Goal: Information Seeking & Learning: Learn about a topic

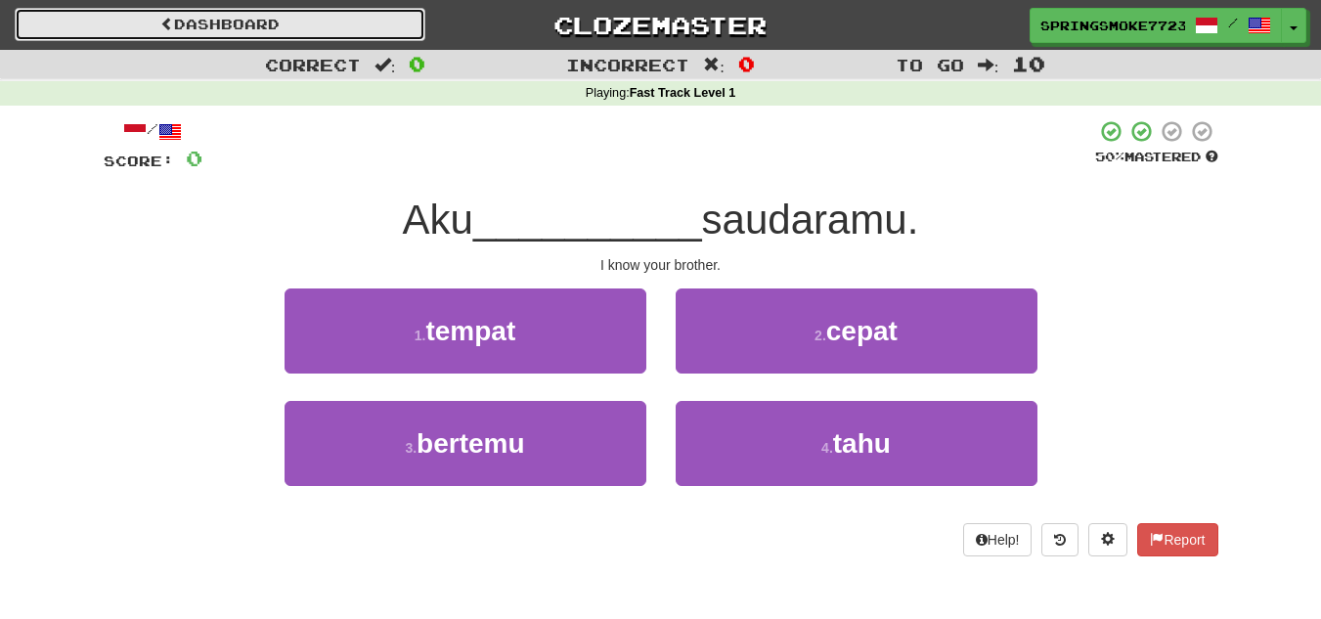
click at [332, 18] on link "Dashboard" at bounding box center [220, 24] width 411 height 33
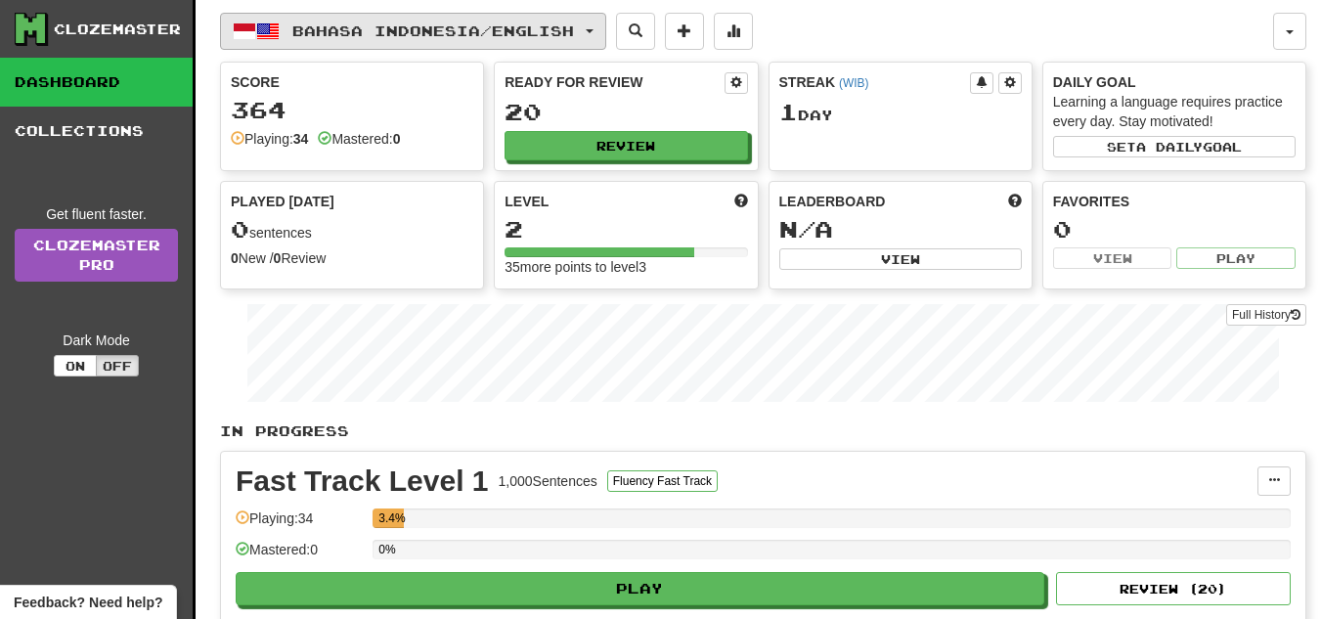
click at [527, 25] on span "Bahasa Indonesia / English" at bounding box center [433, 30] width 282 height 17
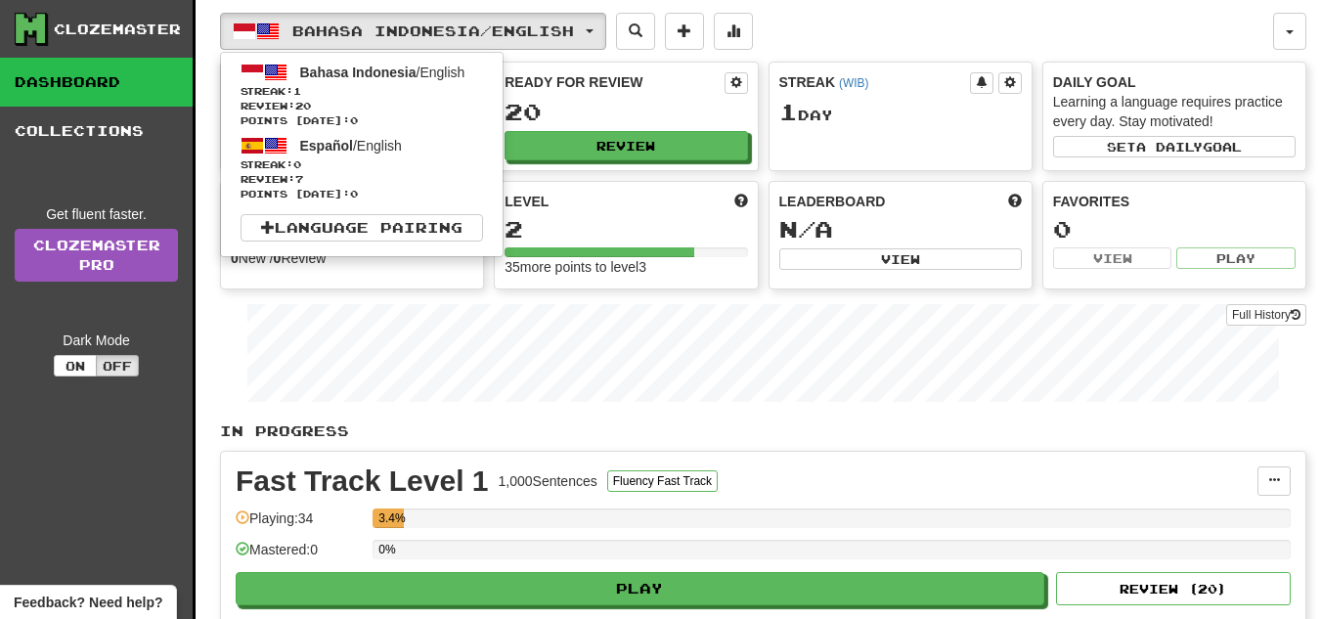
click at [483, 420] on div "Bahasa Indonesia / English Bahasa Indonesia / English Streak: 1 Review: 20 Poin…" at bounding box center [763, 383] width 1086 height 766
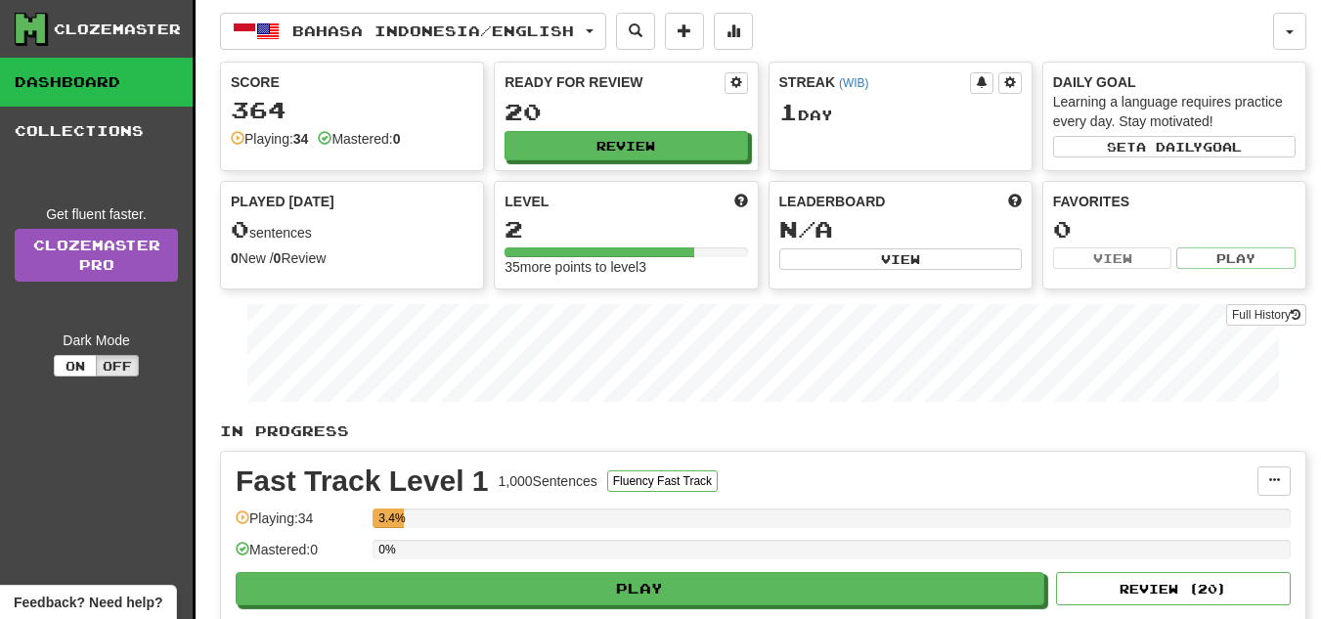
click at [535, 413] on div "Full History" at bounding box center [763, 355] width 1086 height 122
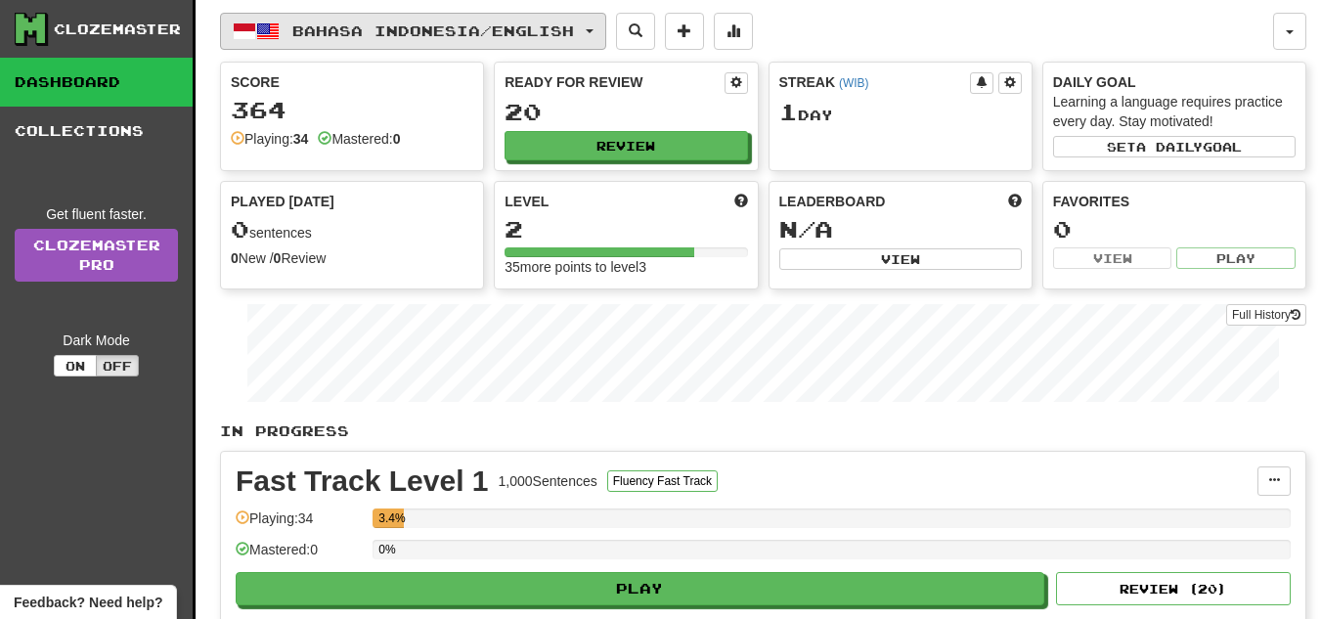
click at [500, 29] on span "Bahasa Indonesia / English" at bounding box center [433, 30] width 282 height 17
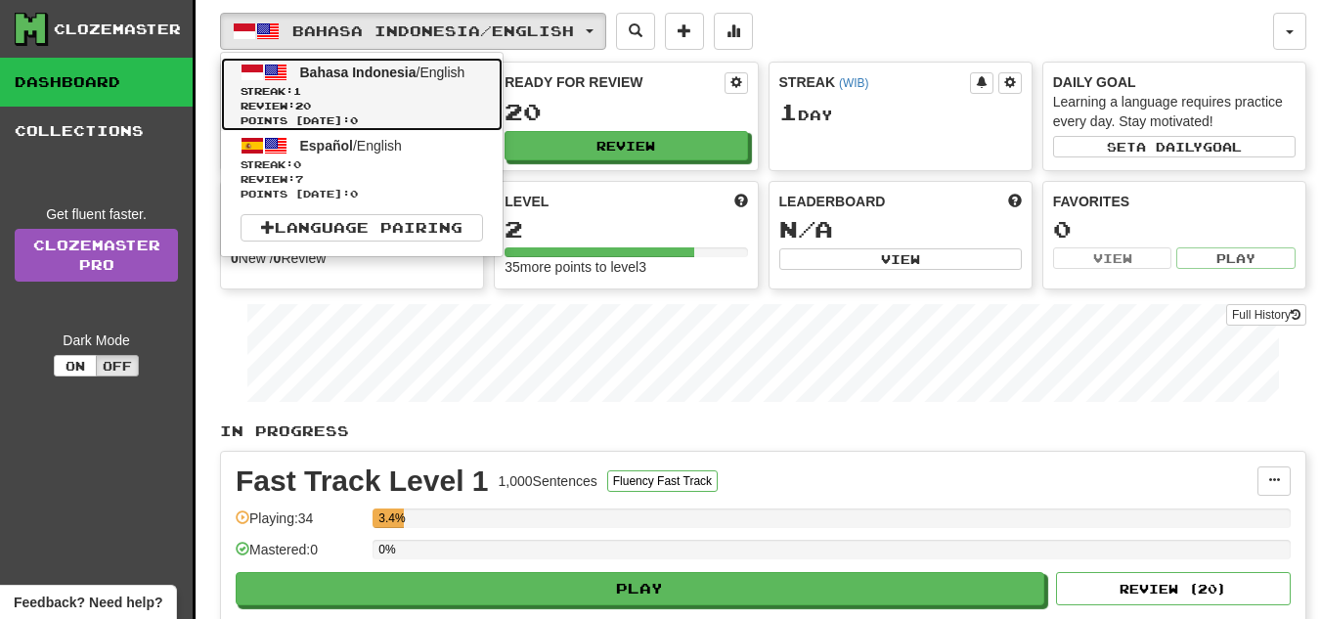
click at [453, 115] on span "Points today: 0" at bounding box center [362, 120] width 243 height 15
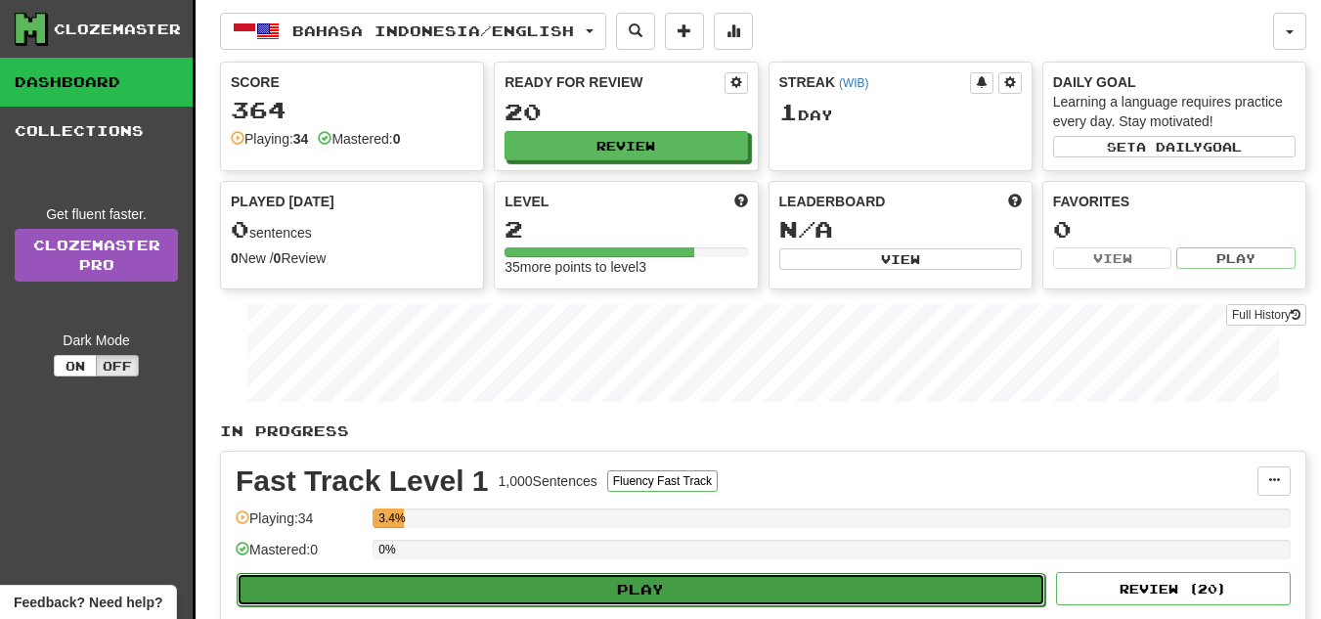
click at [536, 587] on button "Play" at bounding box center [641, 589] width 809 height 33
select select "**"
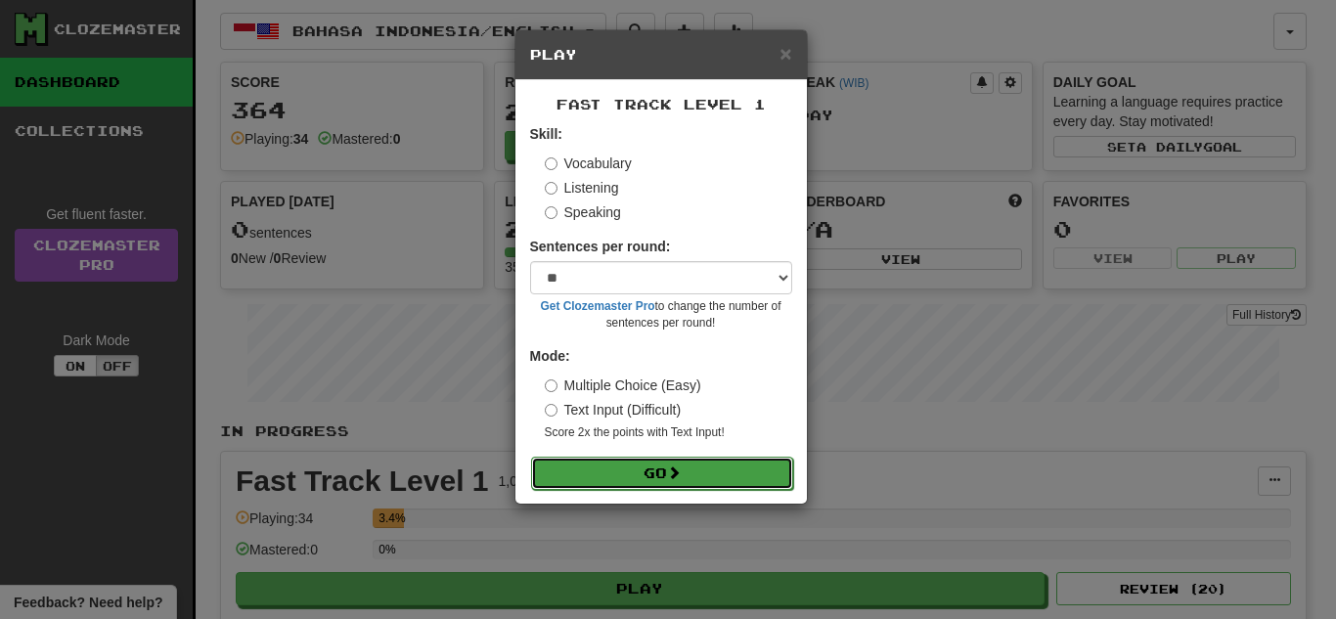
click at [592, 465] on button "Go" at bounding box center [662, 473] width 262 height 33
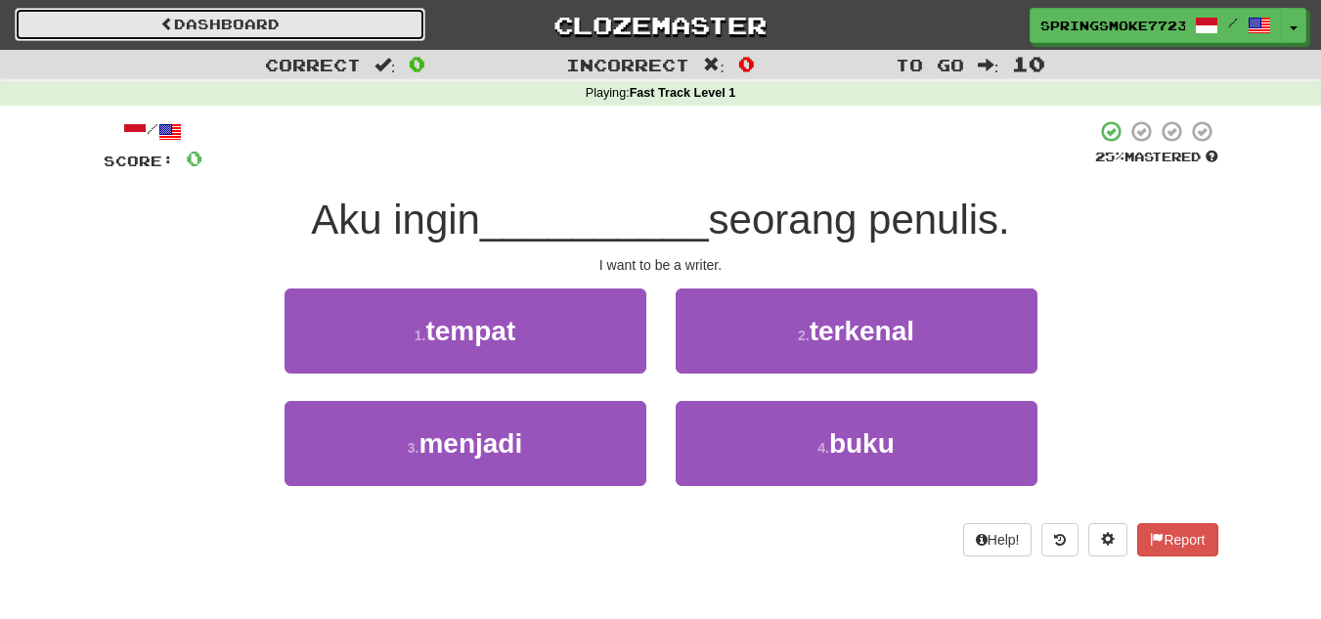
click at [353, 10] on link "Dashboard" at bounding box center [220, 24] width 411 height 33
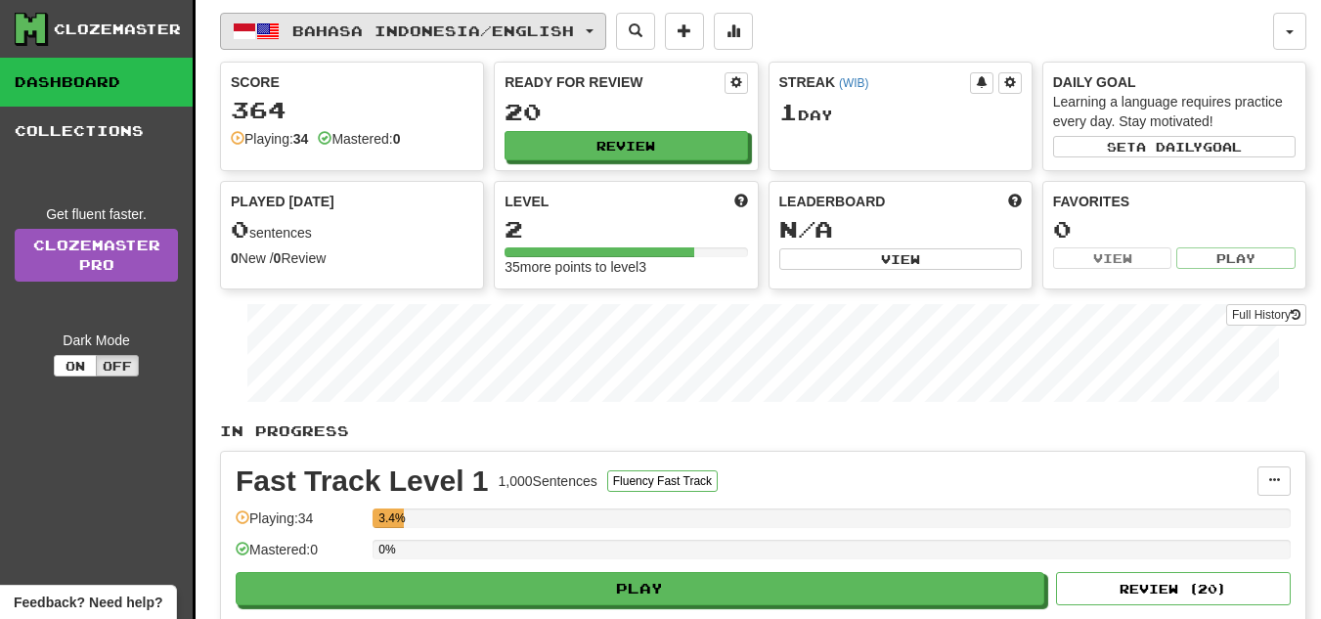
click at [340, 28] on span "Bahasa Indonesia / English" at bounding box center [433, 30] width 282 height 17
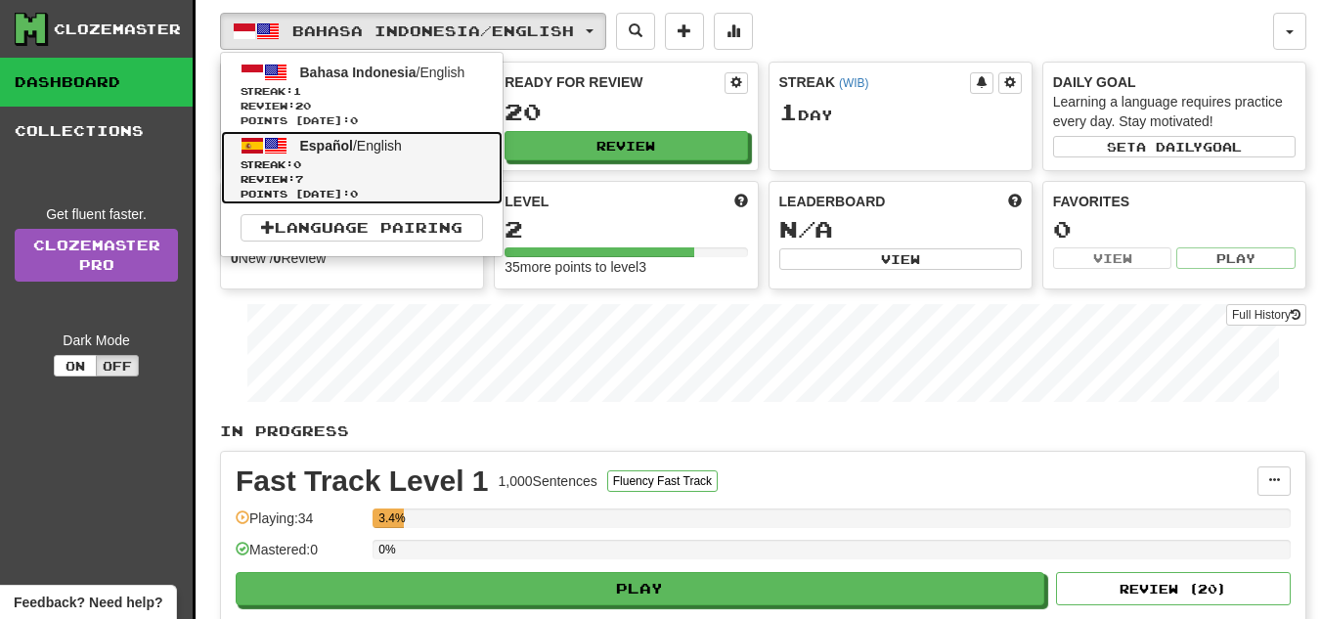
click at [332, 158] on span "Streak: 0" at bounding box center [362, 164] width 243 height 15
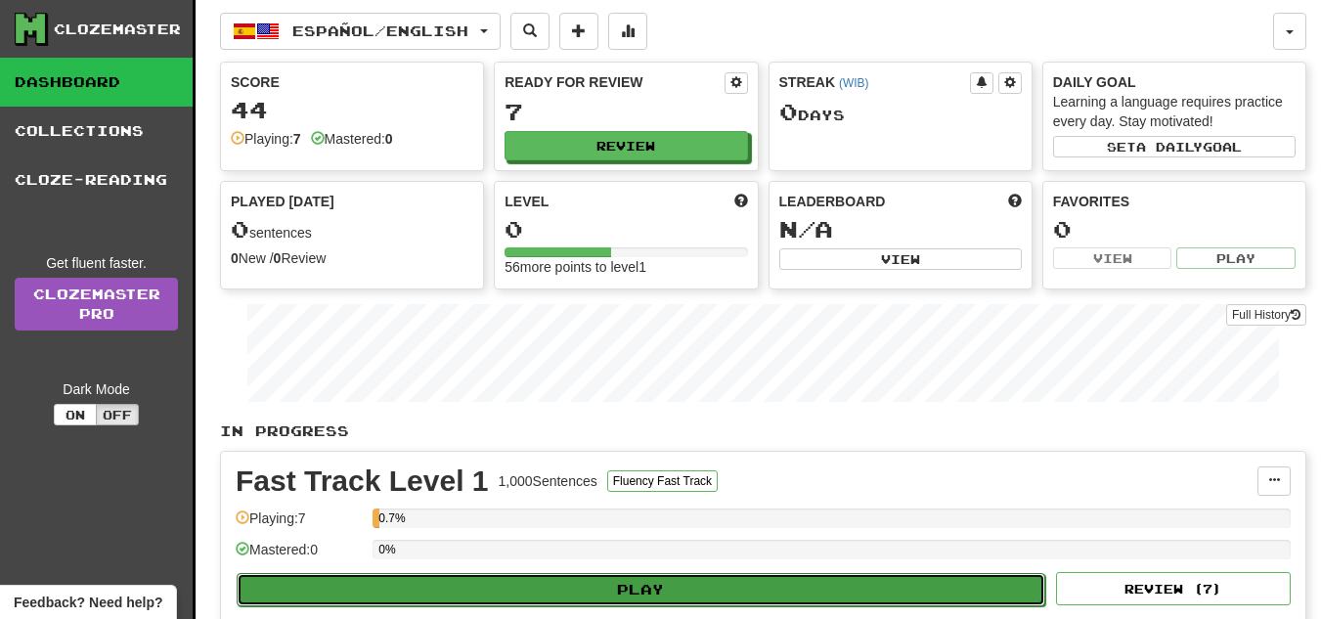
click at [569, 588] on button "Play" at bounding box center [641, 589] width 809 height 33
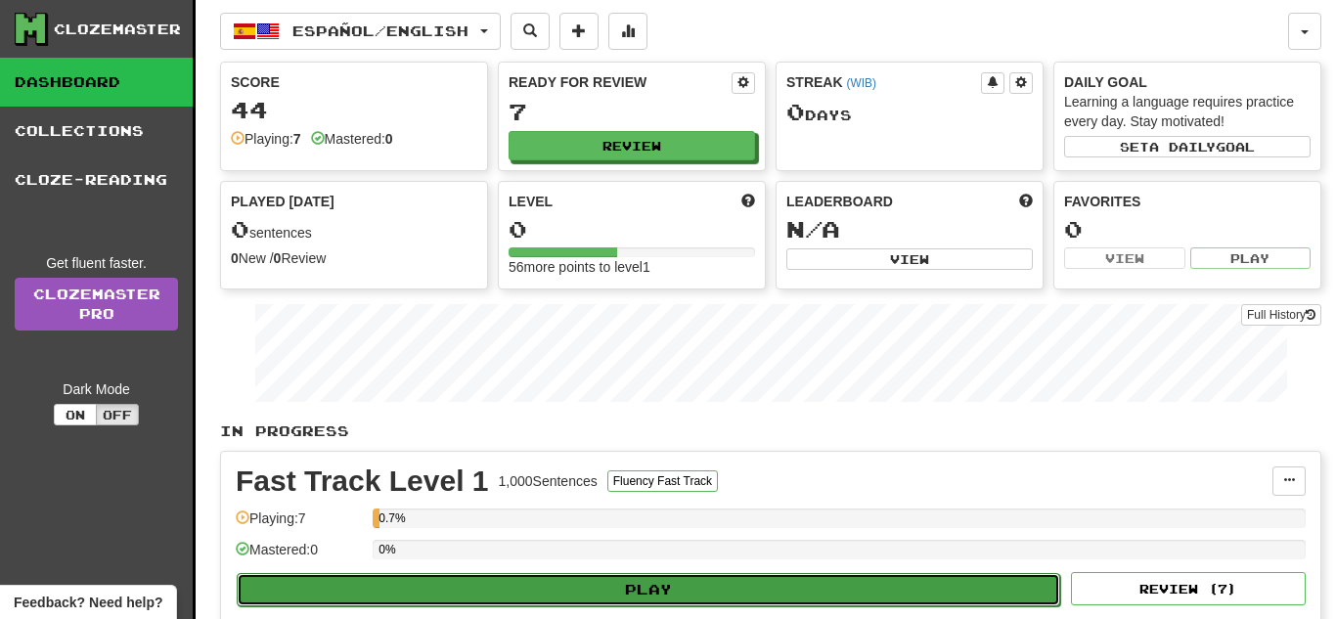
select select "**"
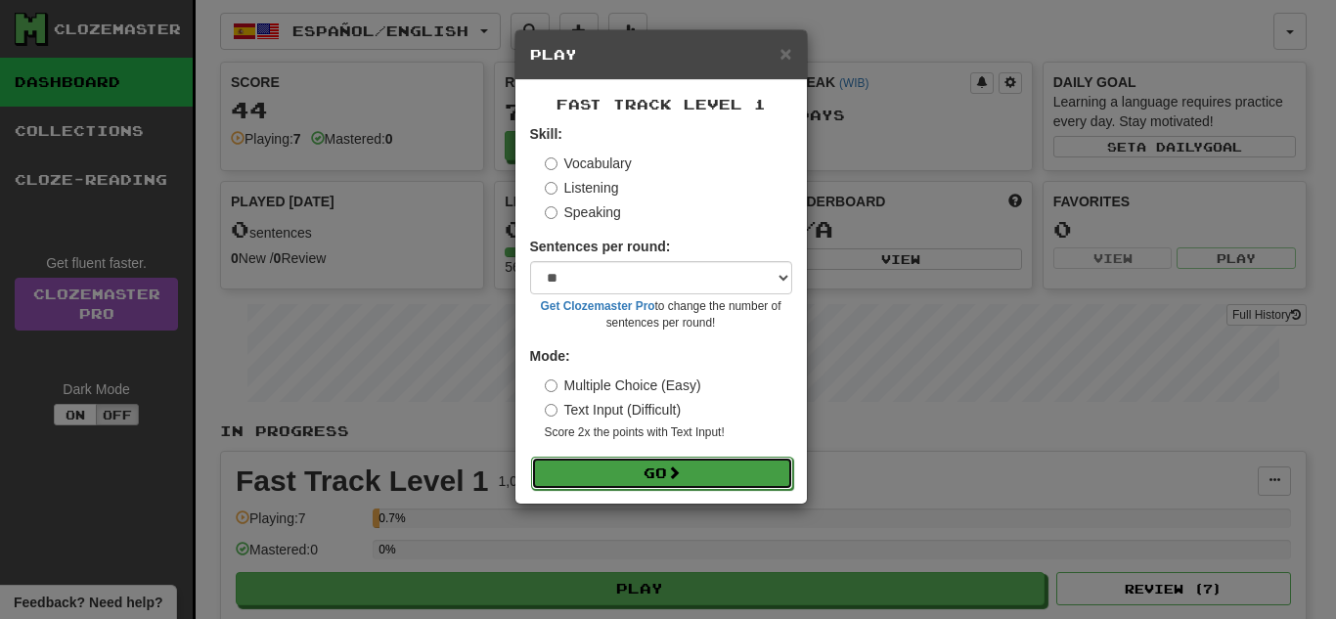
click at [643, 473] on button "Go" at bounding box center [662, 473] width 262 height 33
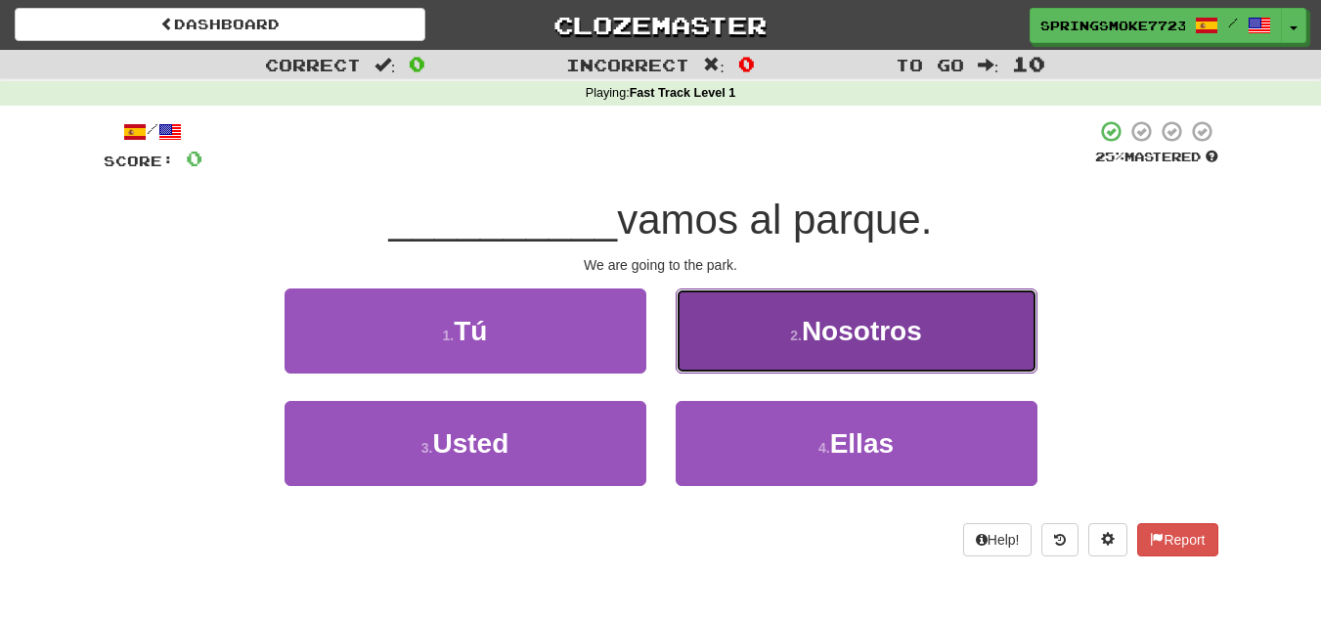
click at [915, 334] on span "Nosotros" at bounding box center [862, 331] width 120 height 30
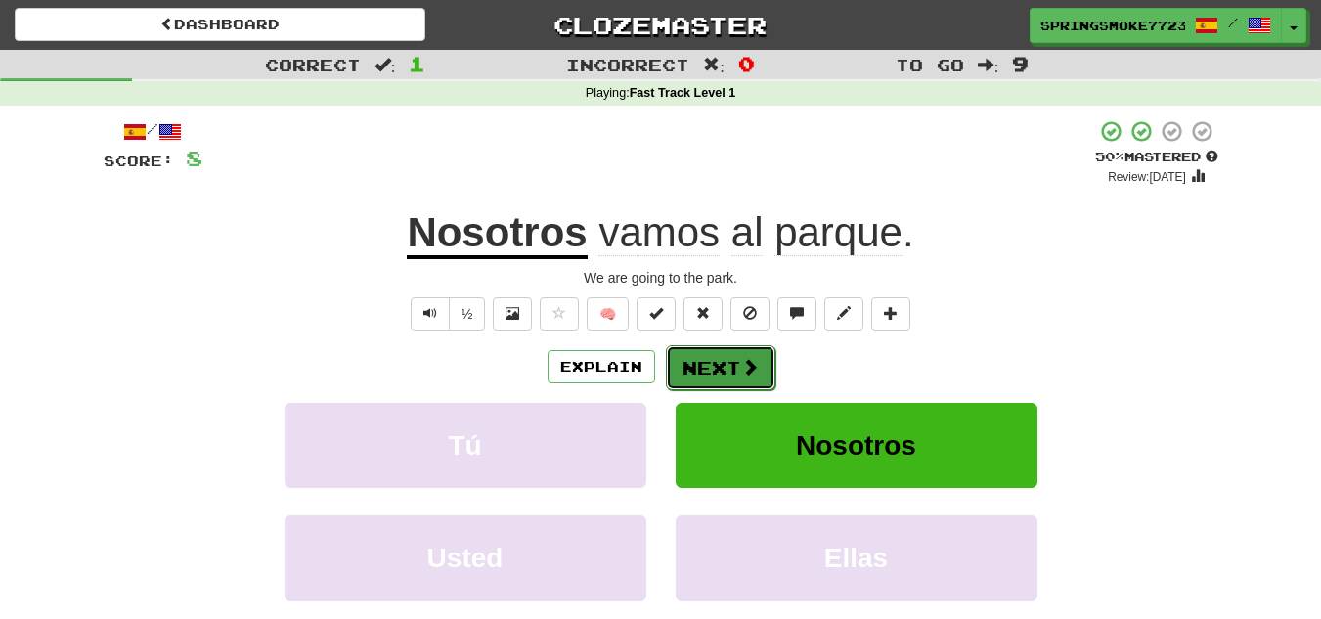
click at [745, 353] on button "Next" at bounding box center [721, 367] width 110 height 45
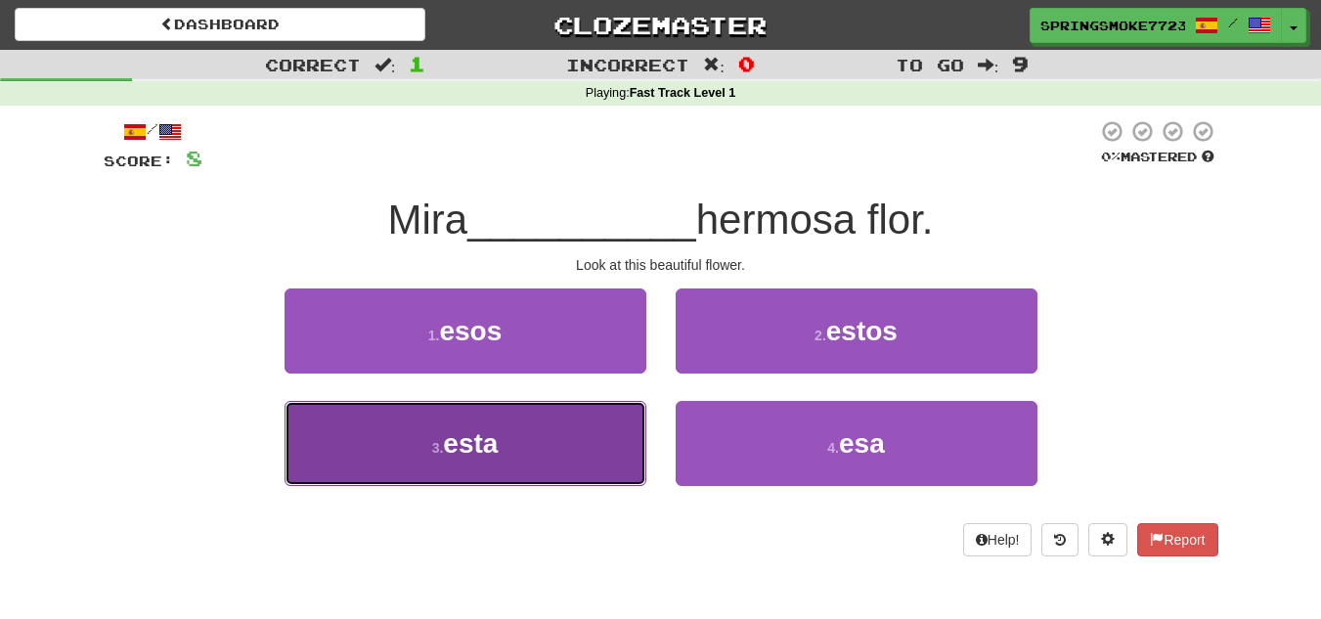
click at [526, 485] on button "3 . esta" at bounding box center [466, 443] width 362 height 85
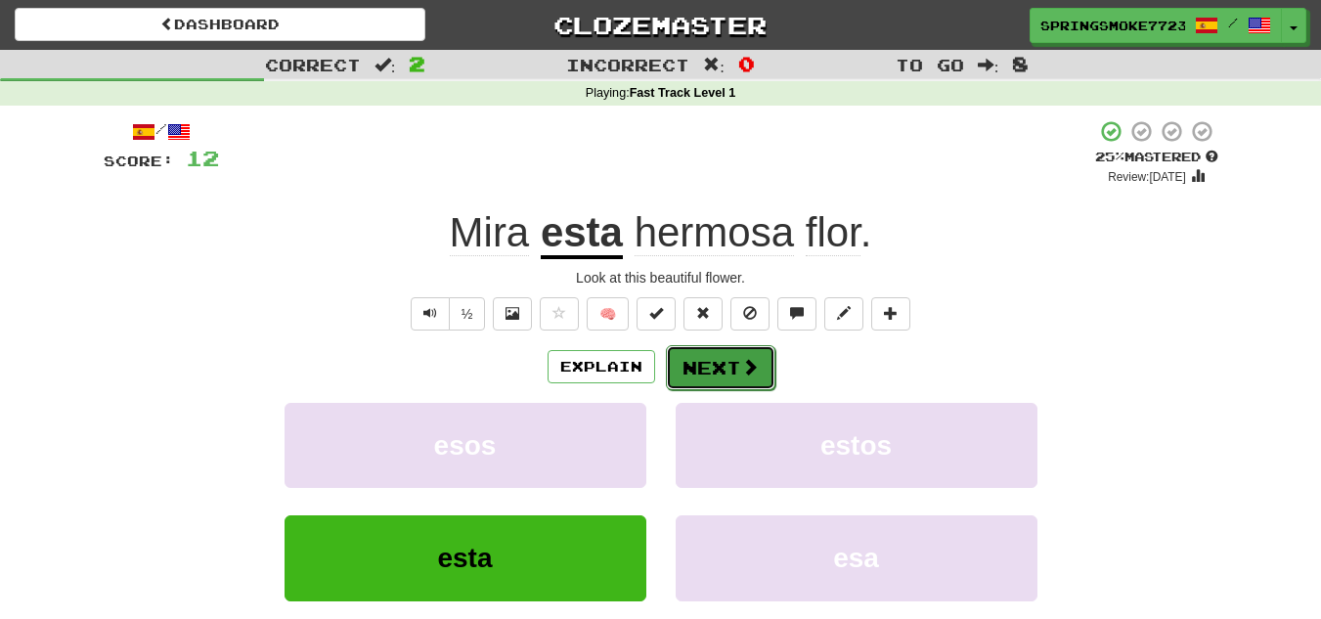
click at [737, 365] on button "Next" at bounding box center [721, 367] width 110 height 45
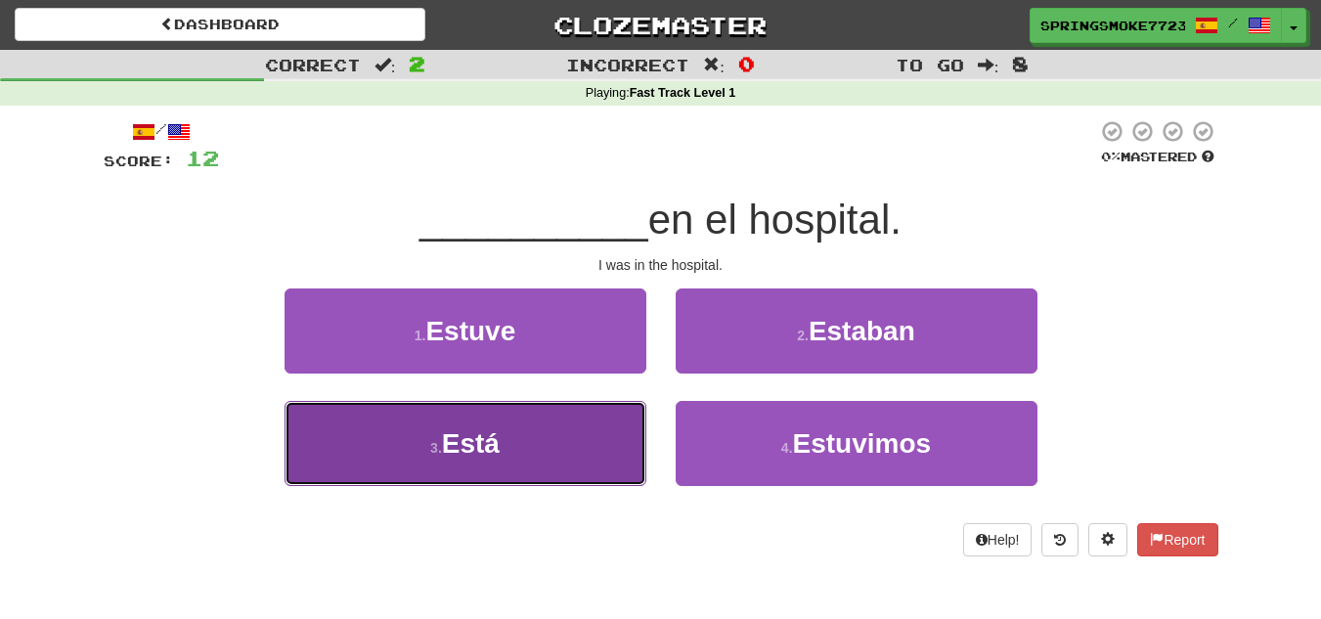
click at [517, 433] on button "3 . Está" at bounding box center [466, 443] width 362 height 85
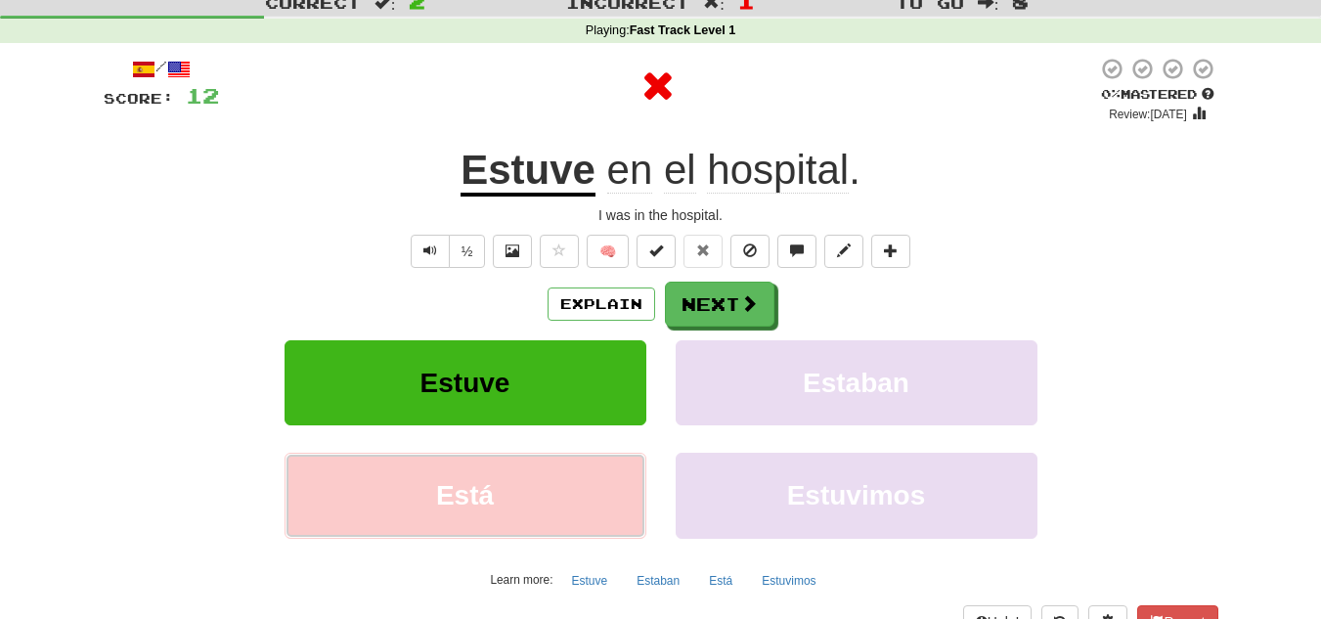
scroll to position [64, 0]
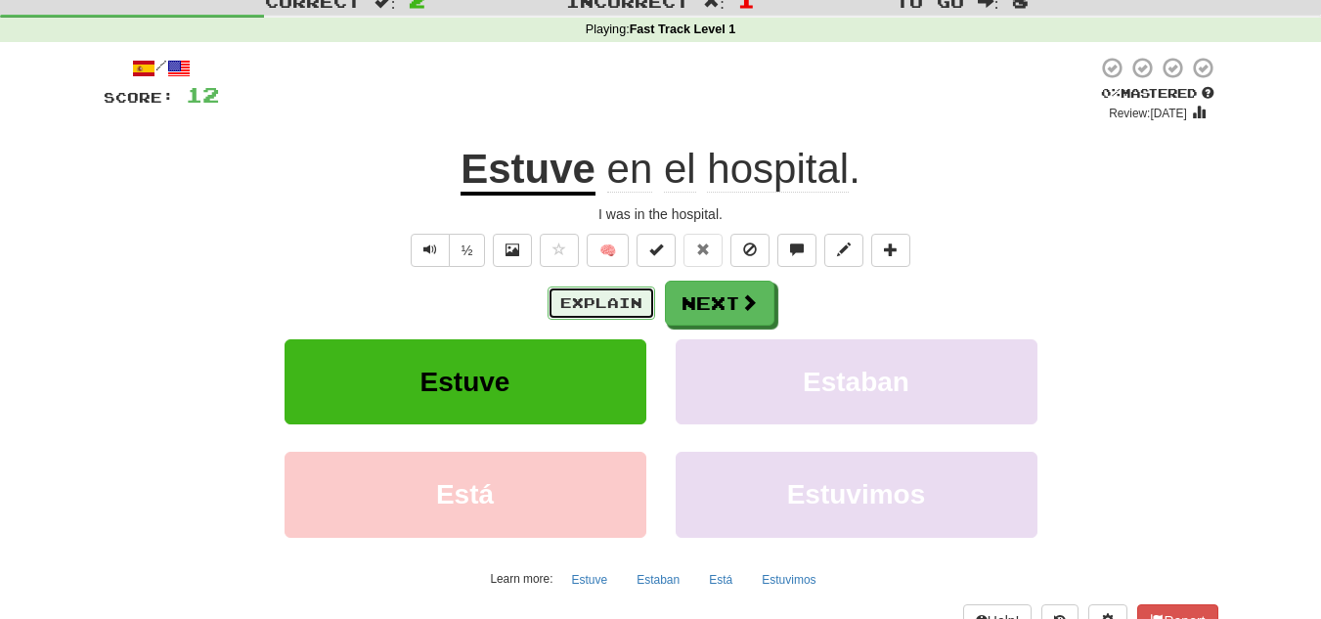
click at [605, 314] on button "Explain" at bounding box center [602, 303] width 108 height 33
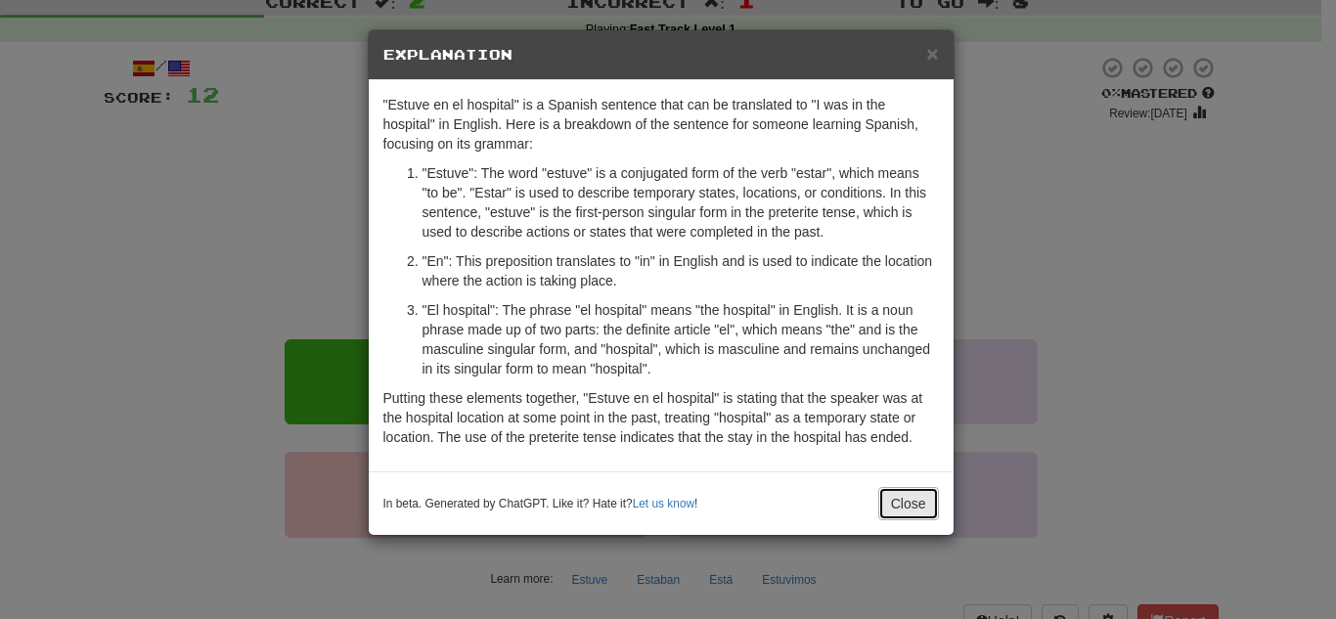
click at [911, 514] on button "Close" at bounding box center [908, 503] width 61 height 33
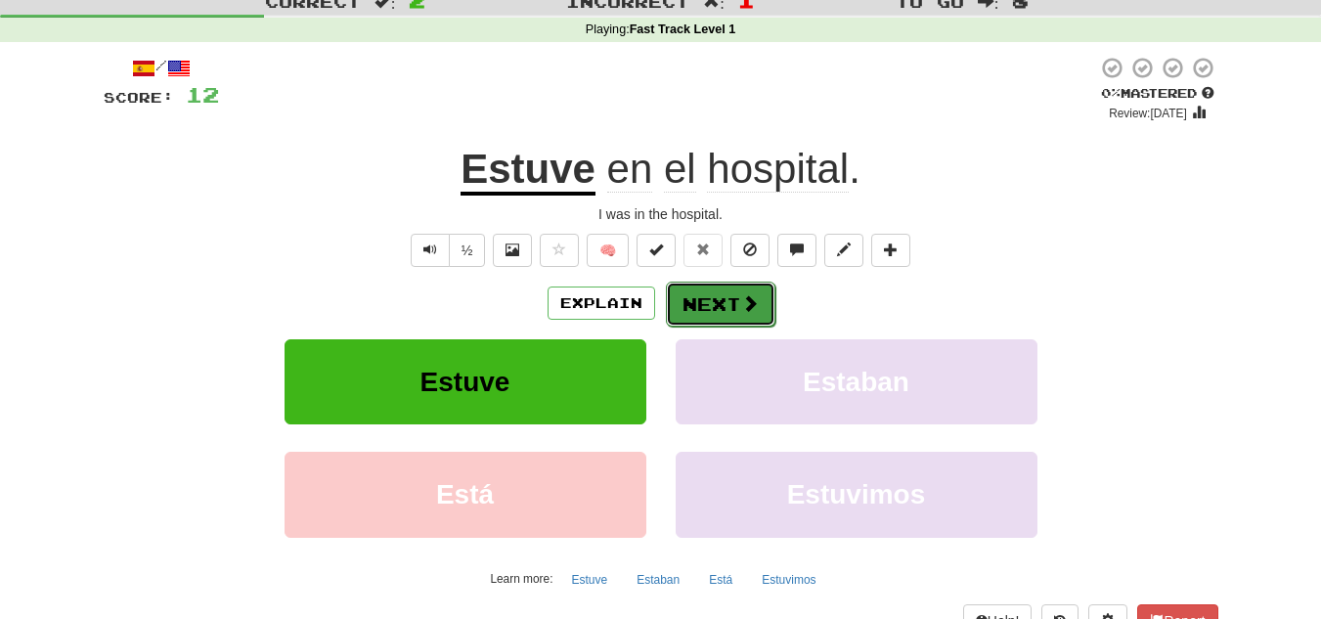
click at [712, 294] on button "Next" at bounding box center [721, 304] width 110 height 45
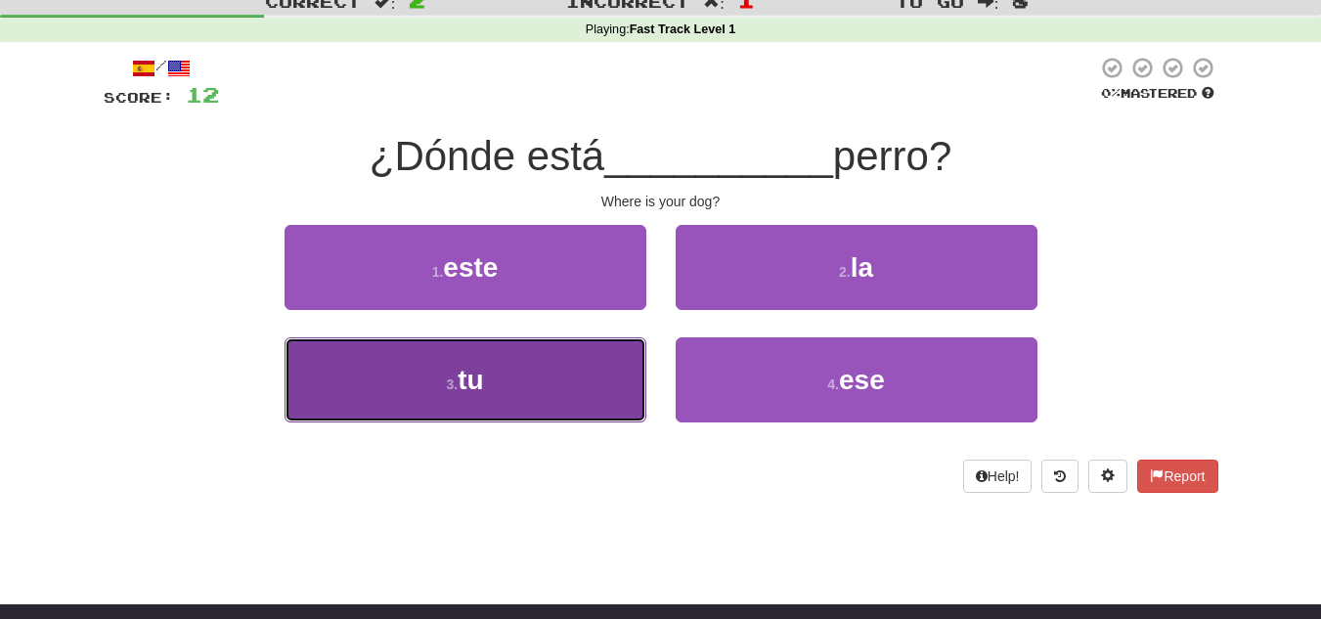
click at [590, 370] on button "3 . tu" at bounding box center [466, 379] width 362 height 85
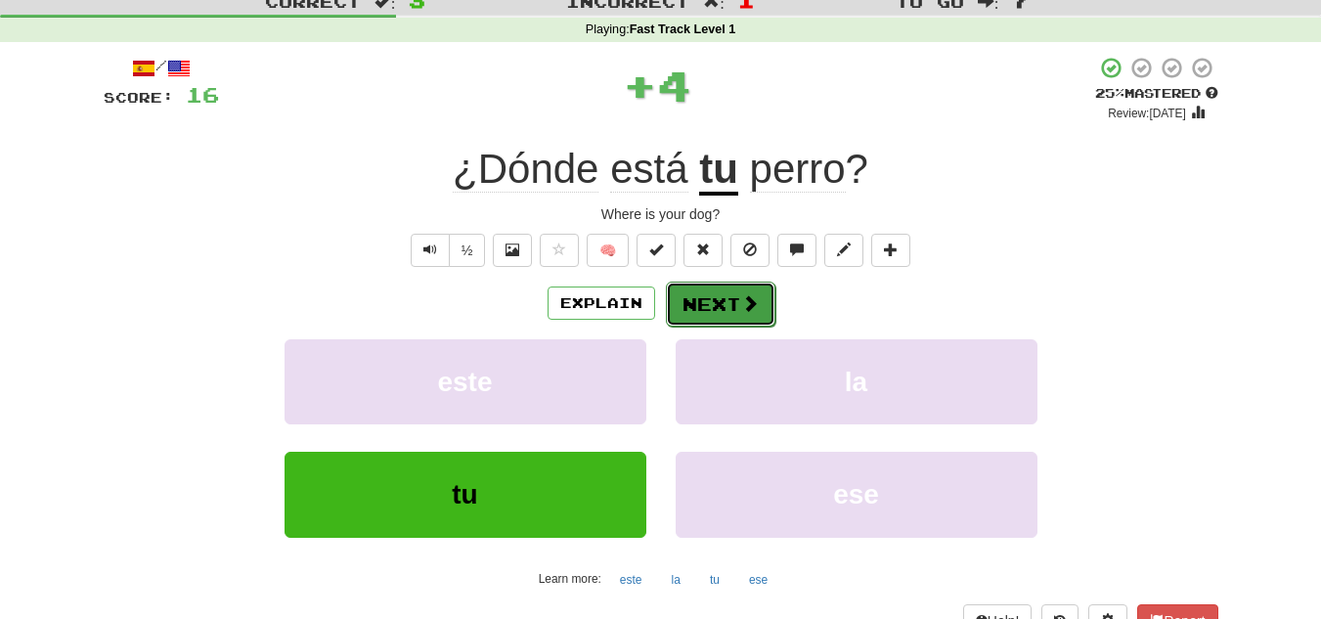
click at [717, 311] on button "Next" at bounding box center [721, 304] width 110 height 45
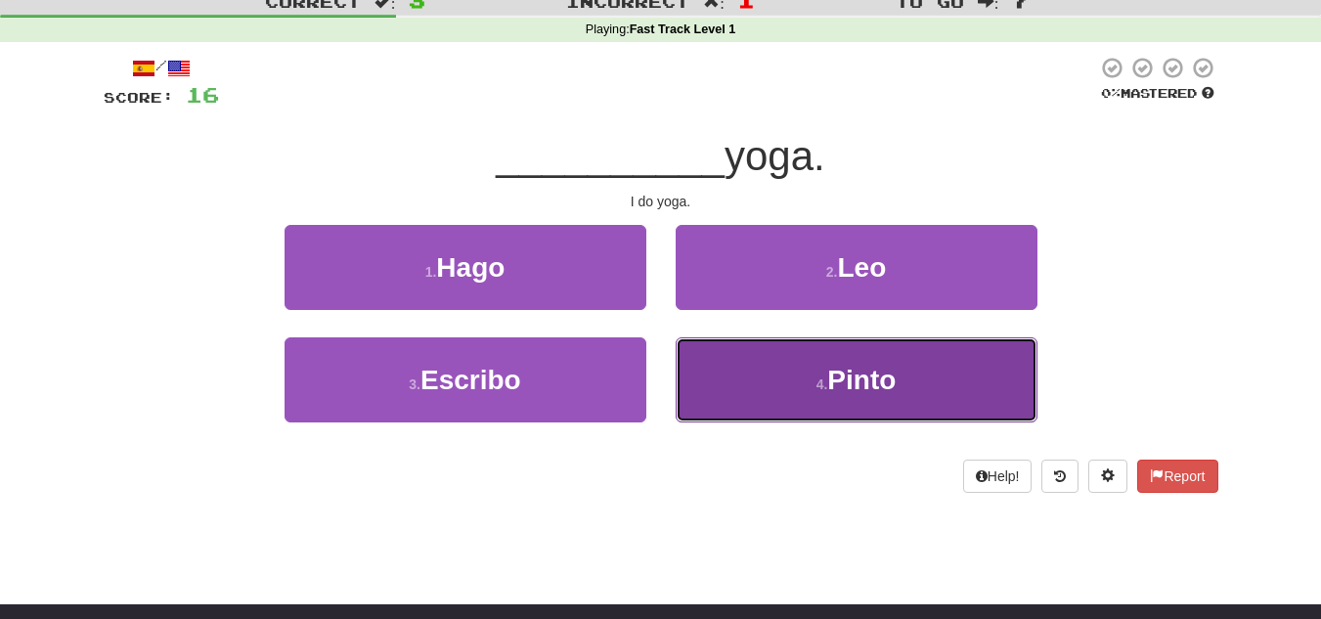
click at [751, 384] on button "4 . Pinto" at bounding box center [857, 379] width 362 height 85
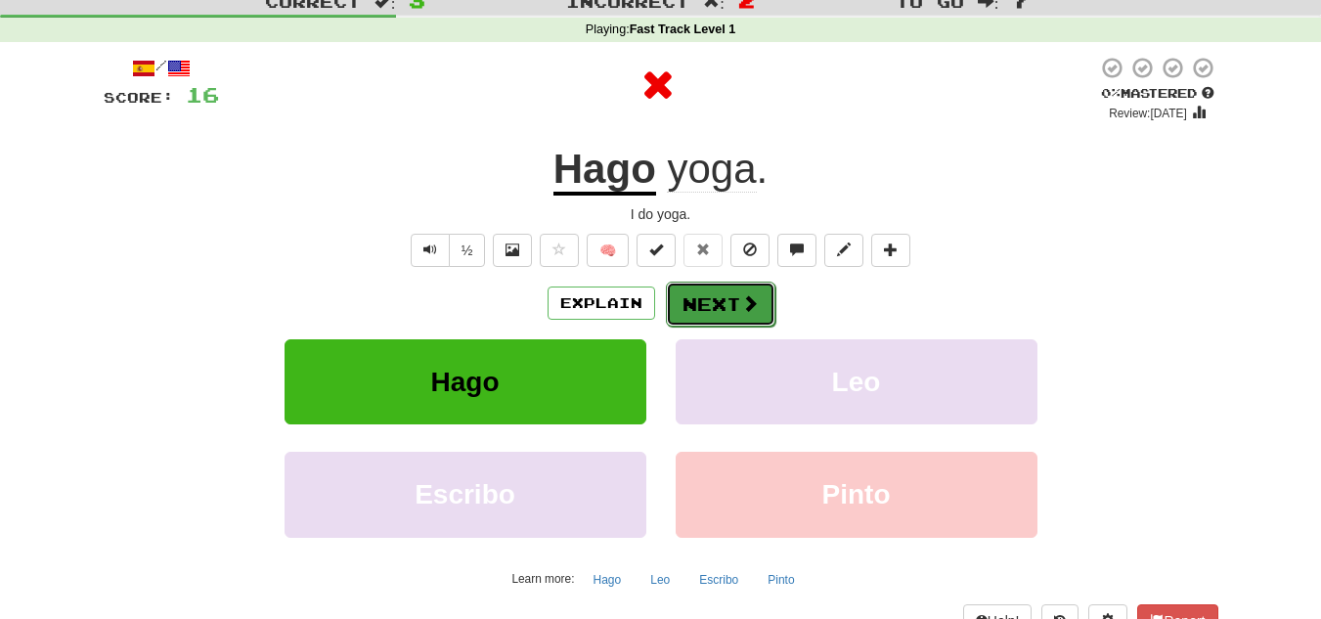
click at [714, 305] on button "Next" at bounding box center [721, 304] width 110 height 45
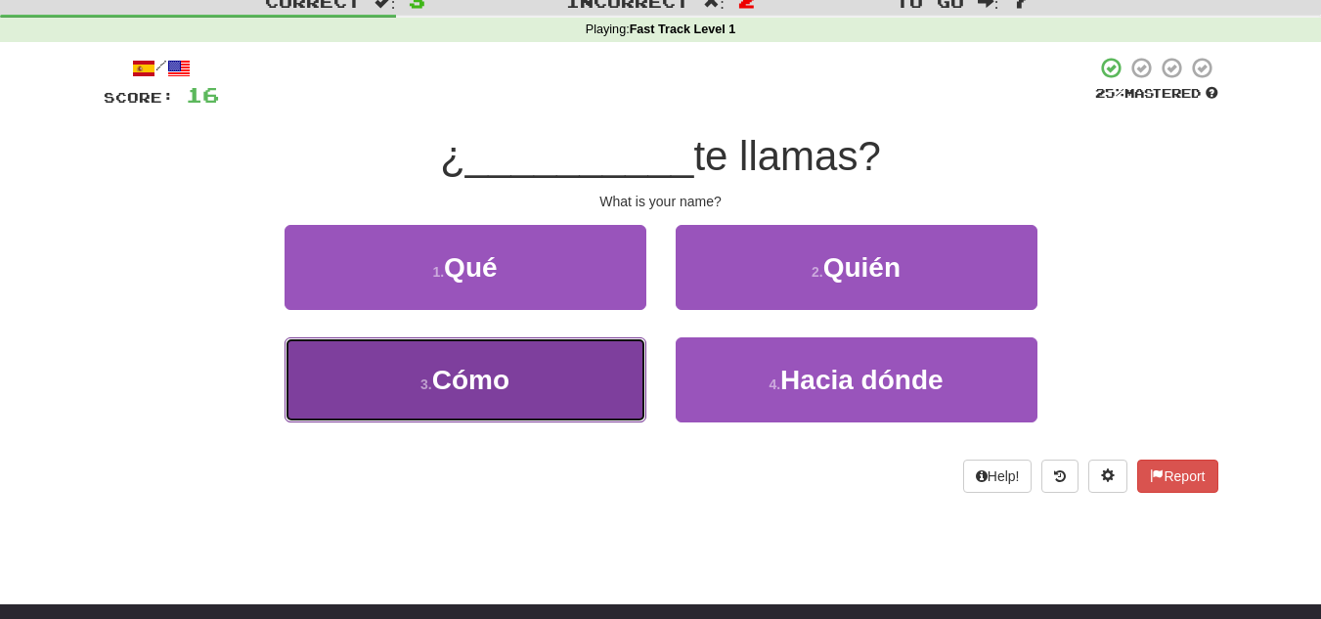
click at [581, 394] on button "3 . Cómo" at bounding box center [466, 379] width 362 height 85
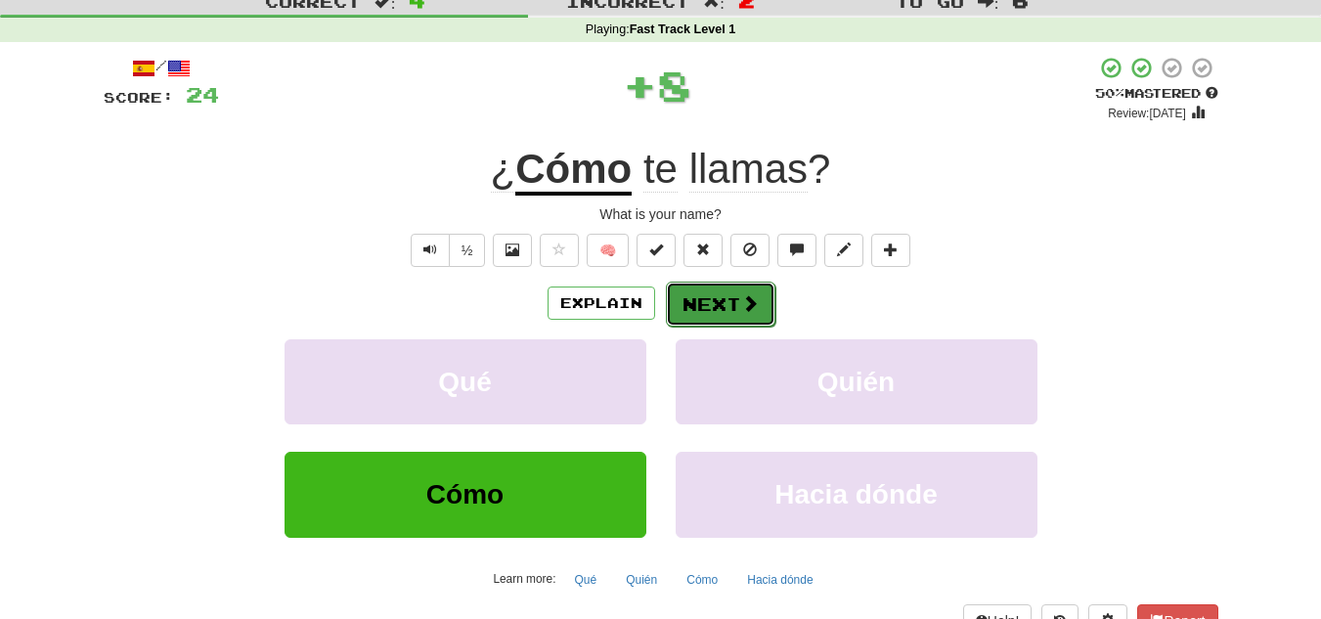
click at [702, 298] on button "Next" at bounding box center [721, 304] width 110 height 45
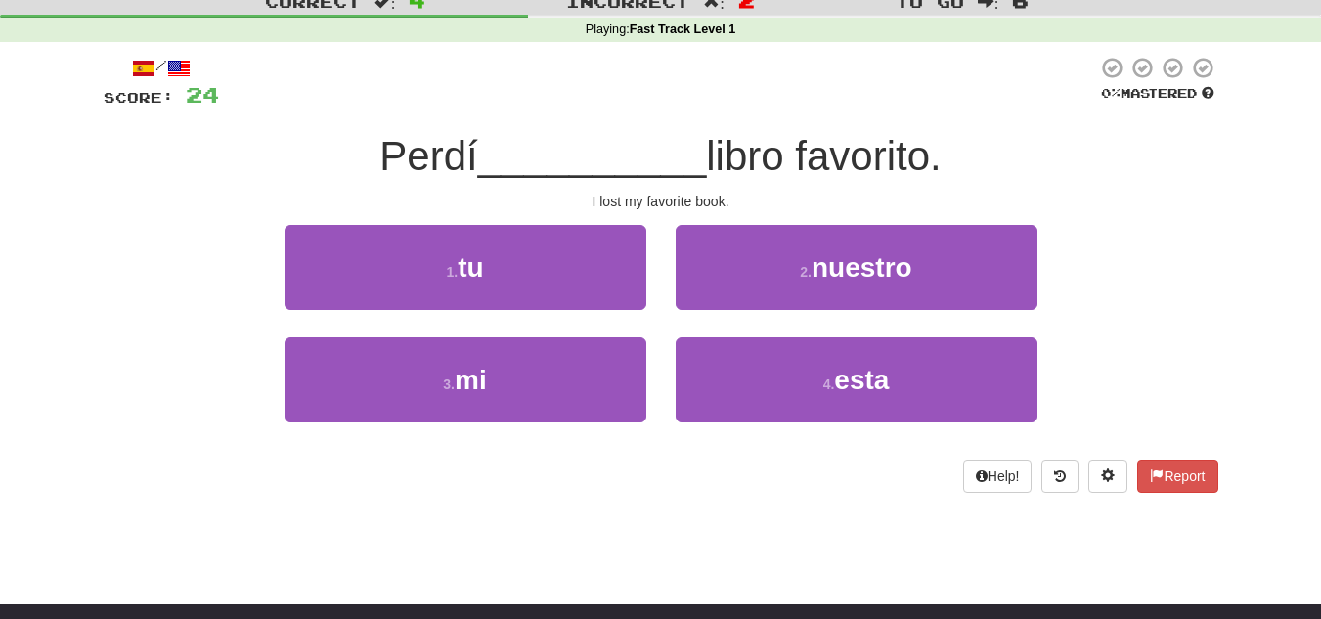
scroll to position [0, 0]
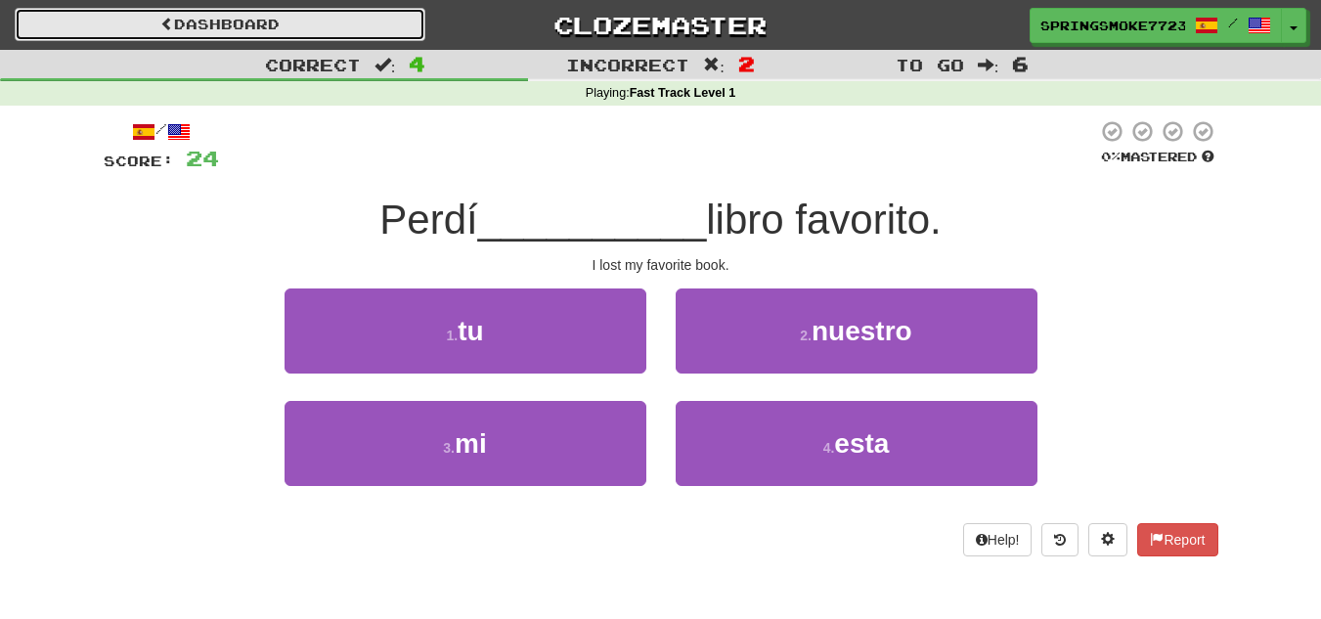
click at [195, 14] on link "Dashboard" at bounding box center [220, 24] width 411 height 33
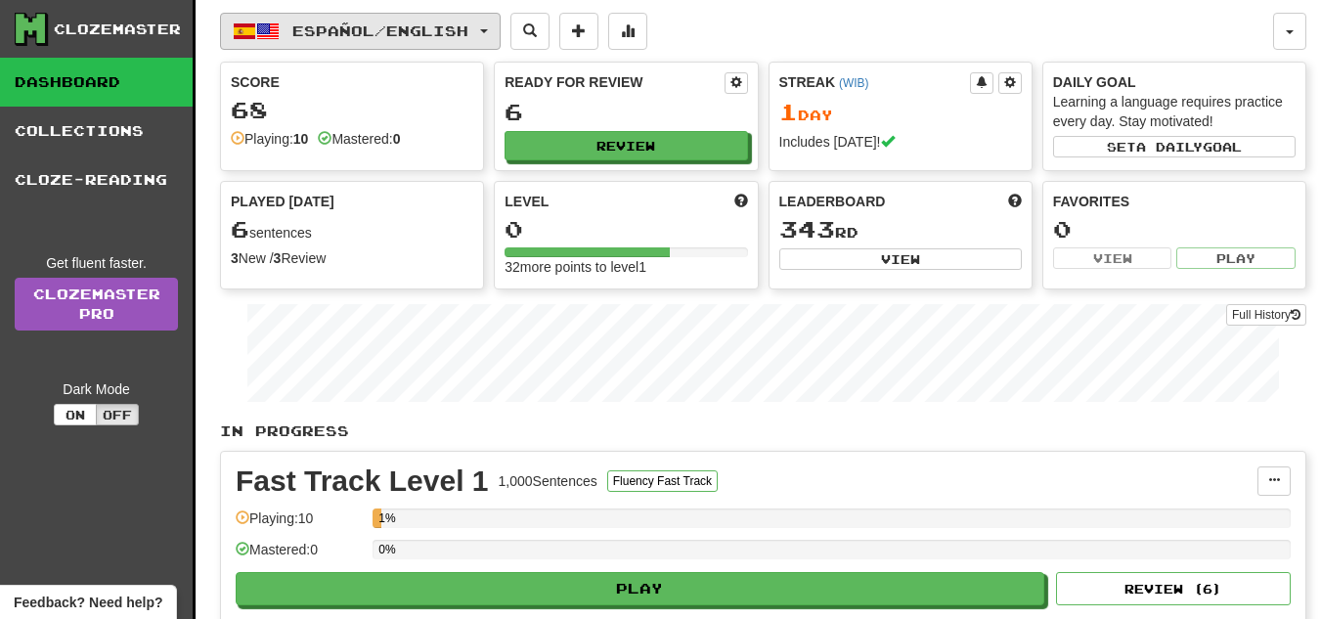
click at [351, 21] on button "Español / English" at bounding box center [360, 31] width 281 height 37
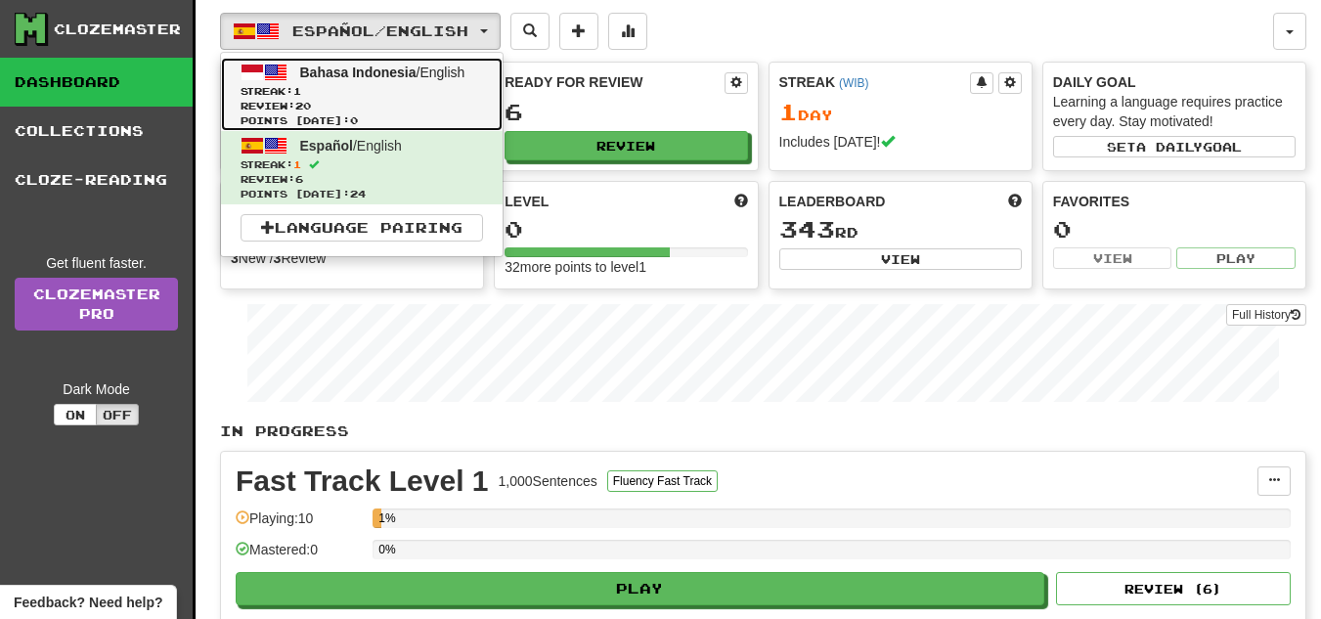
click at [376, 102] on span "Review: 20" at bounding box center [362, 106] width 243 height 15
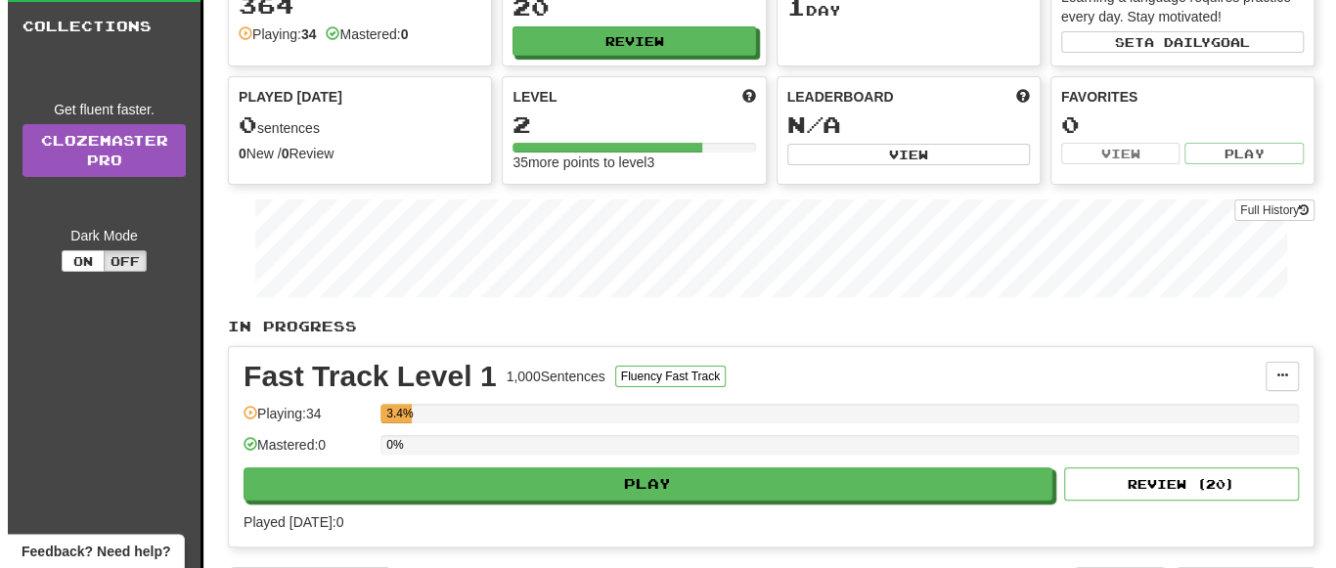
scroll to position [139, 0]
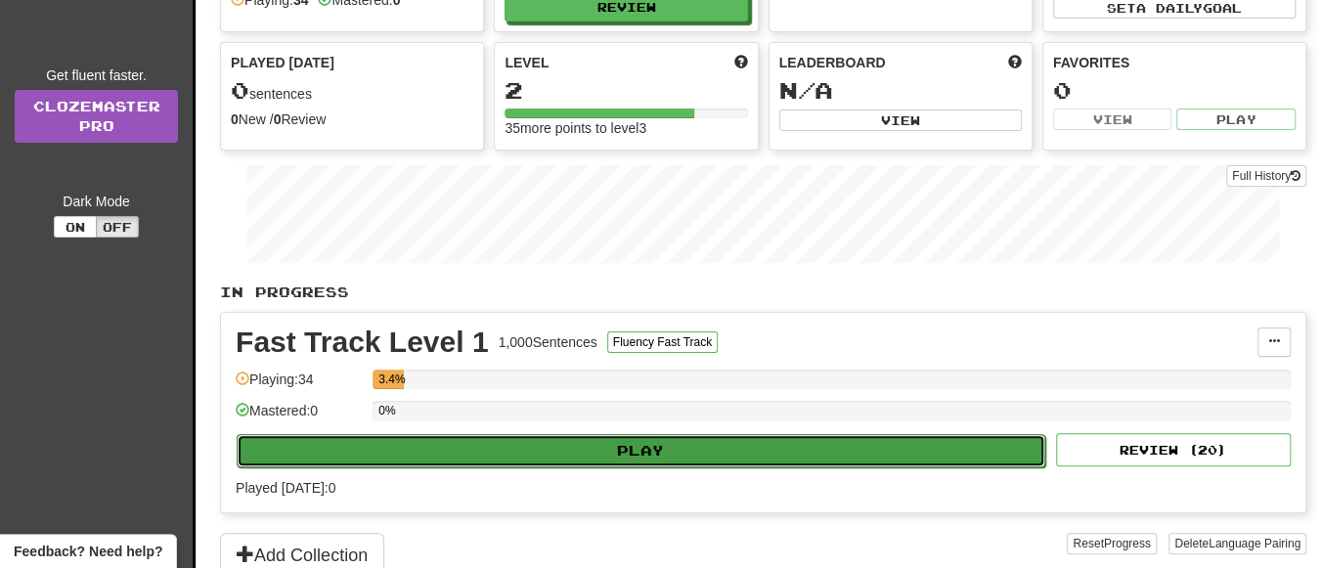
click at [600, 440] on button "Play" at bounding box center [641, 450] width 809 height 33
select select "**"
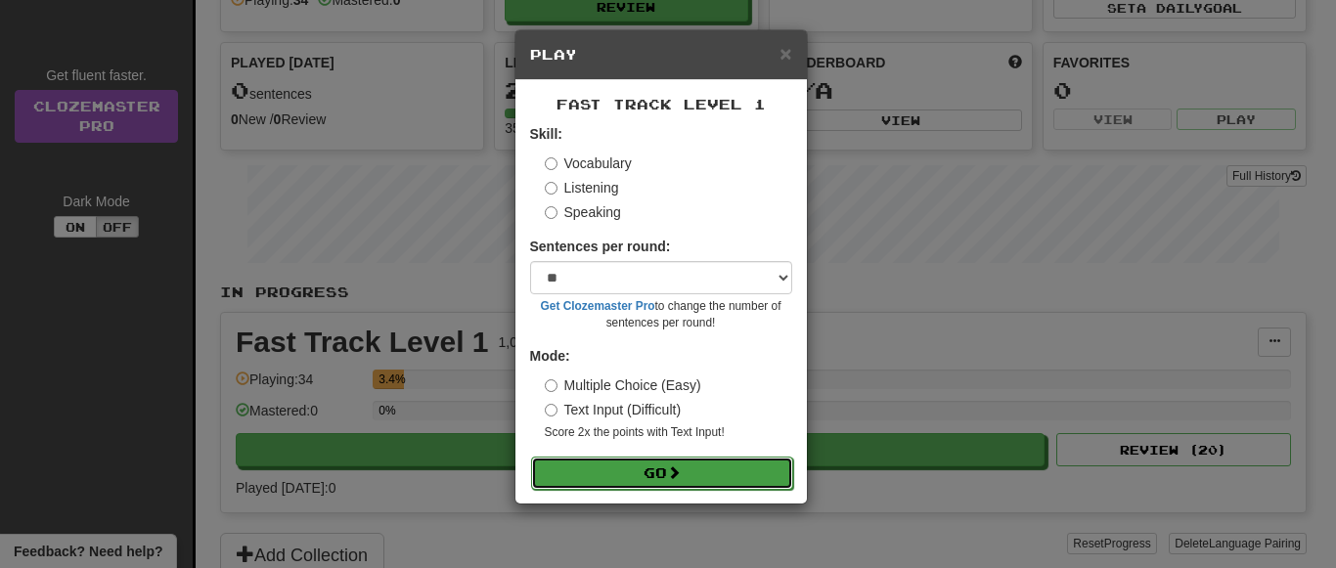
click at [664, 468] on button "Go" at bounding box center [662, 473] width 262 height 33
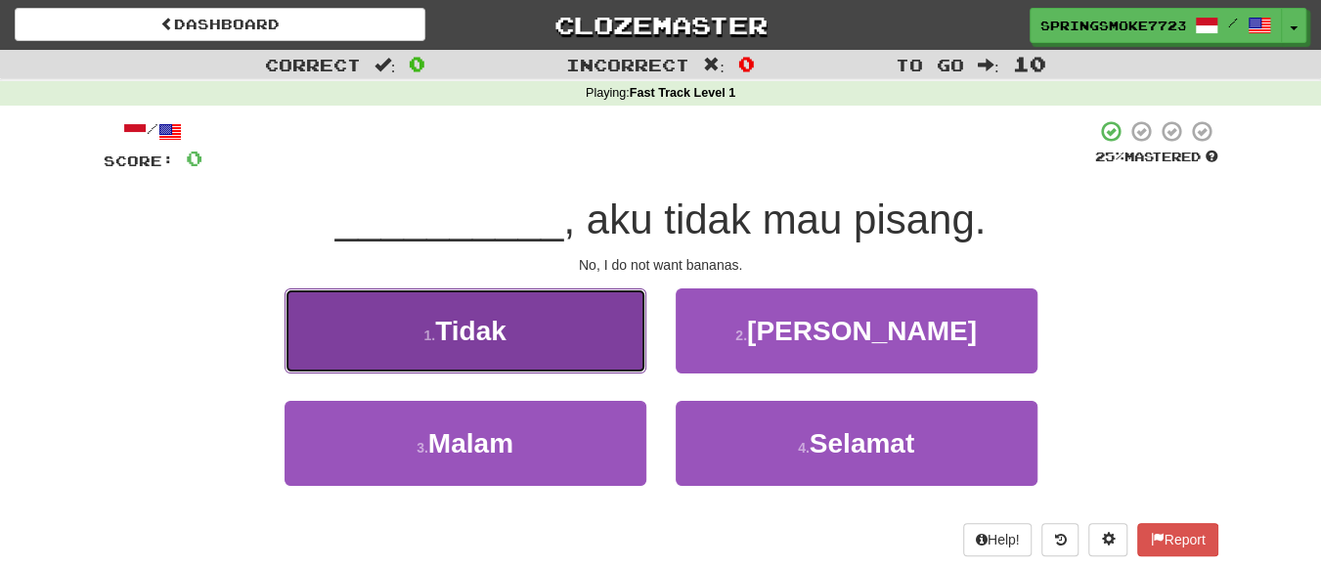
click at [466, 299] on button "1 . Tidak" at bounding box center [466, 330] width 362 height 85
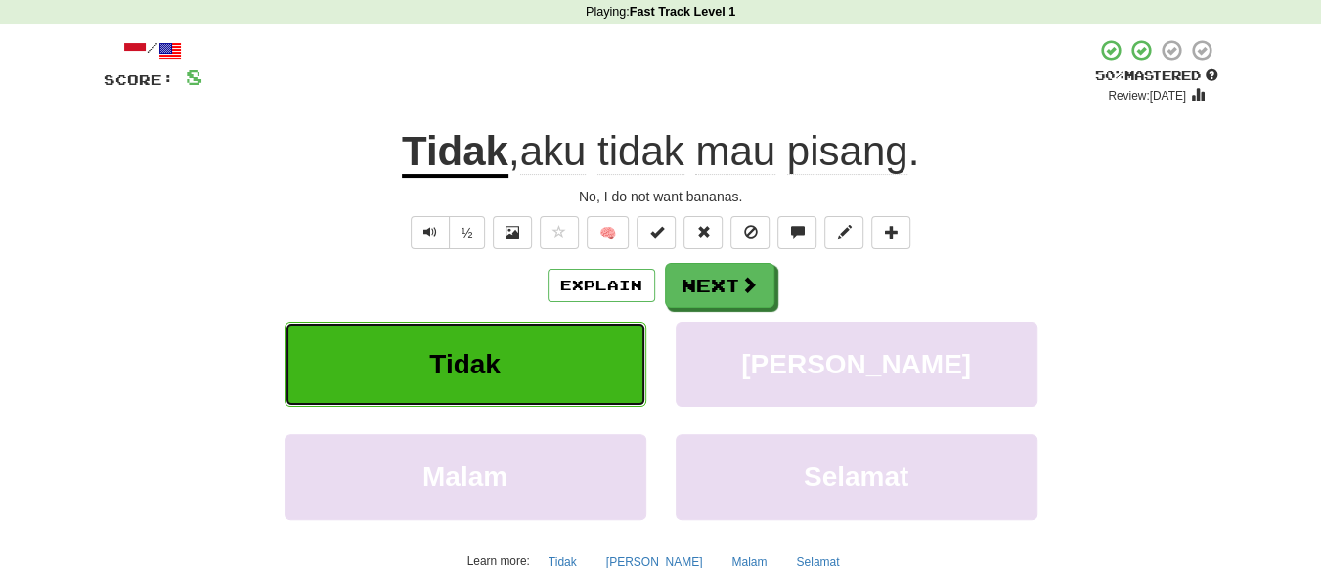
scroll to position [83, 0]
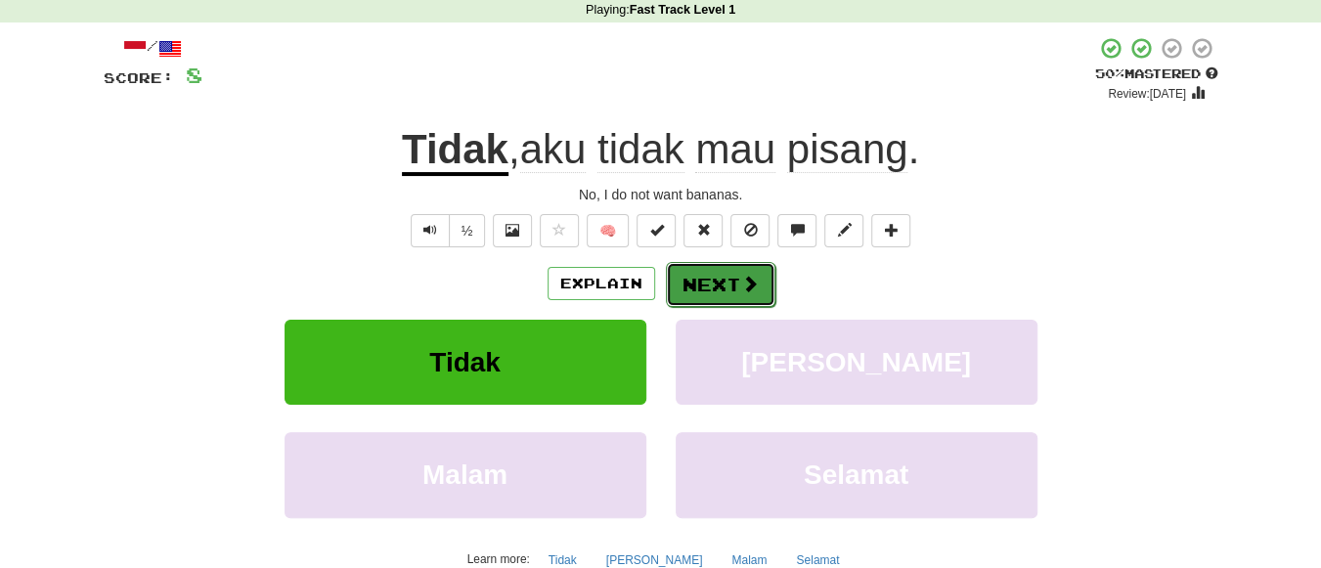
click at [710, 285] on button "Next" at bounding box center [721, 284] width 110 height 45
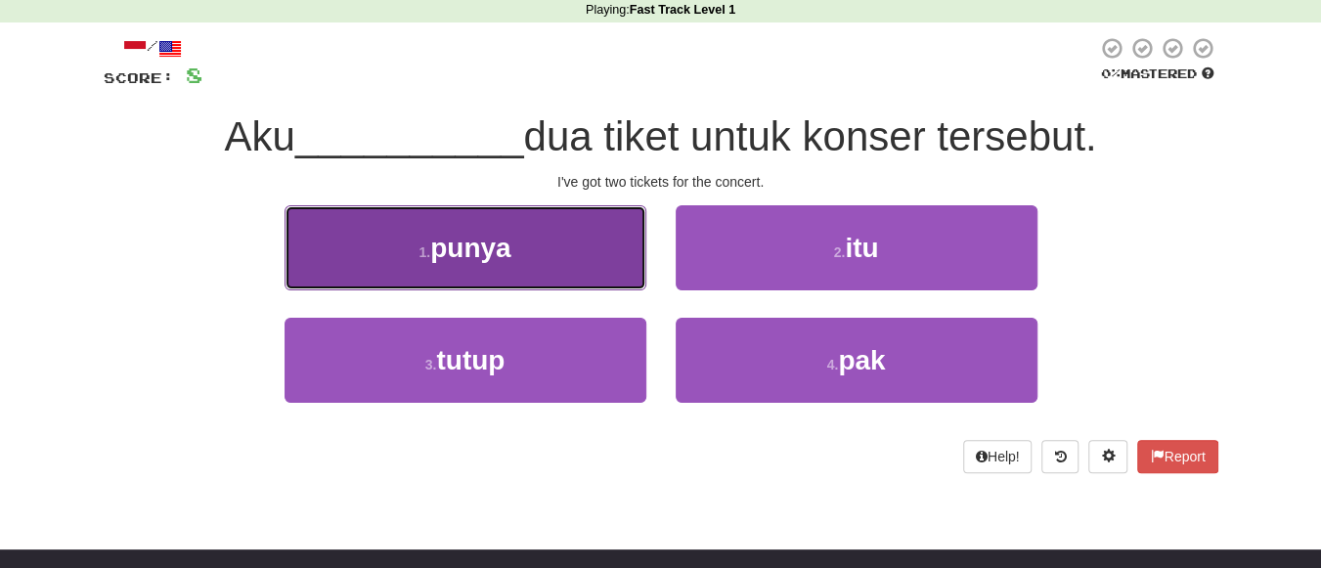
click at [455, 245] on span "punya" at bounding box center [470, 248] width 80 height 30
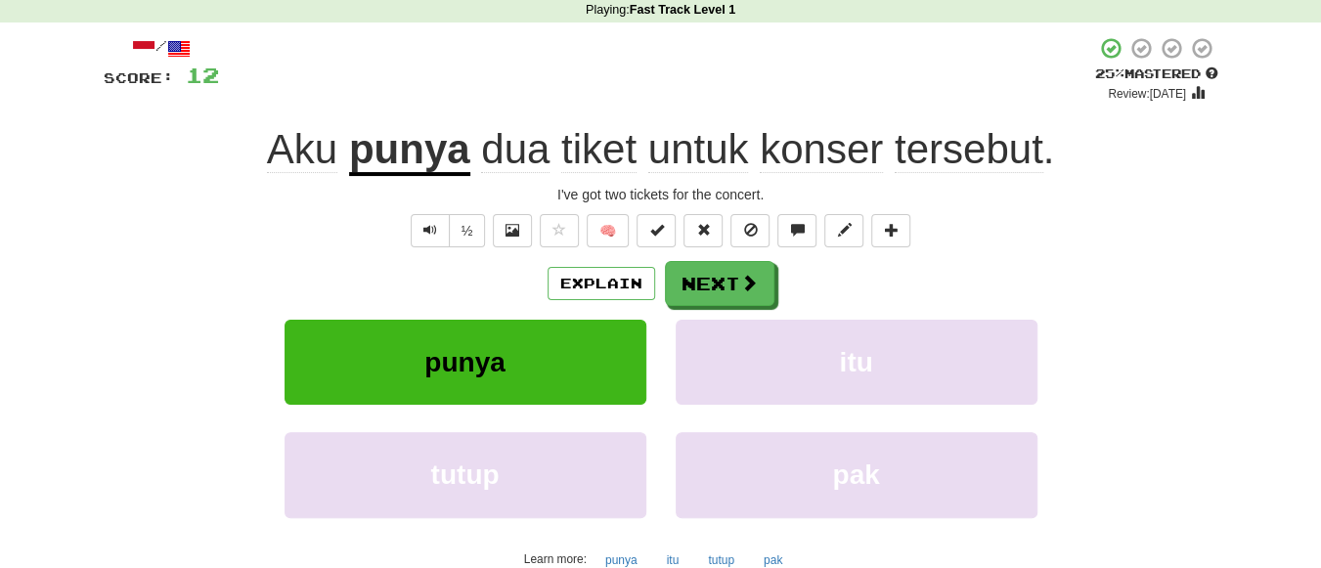
drag, startPoint x: 893, startPoint y: 146, endPoint x: 974, endPoint y: 123, distance: 84.2
click at [974, 123] on div "Aku punya dua tiket untuk konser tersebut ." at bounding box center [661, 150] width 1115 height 54
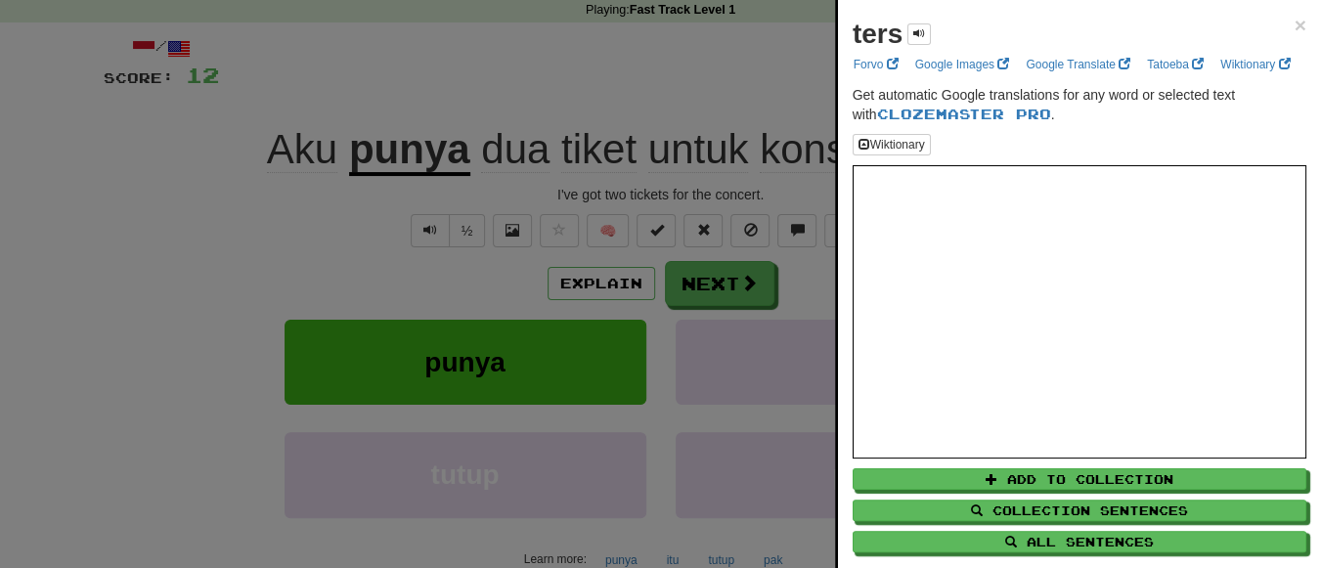
click at [808, 140] on div at bounding box center [660, 284] width 1321 height 568
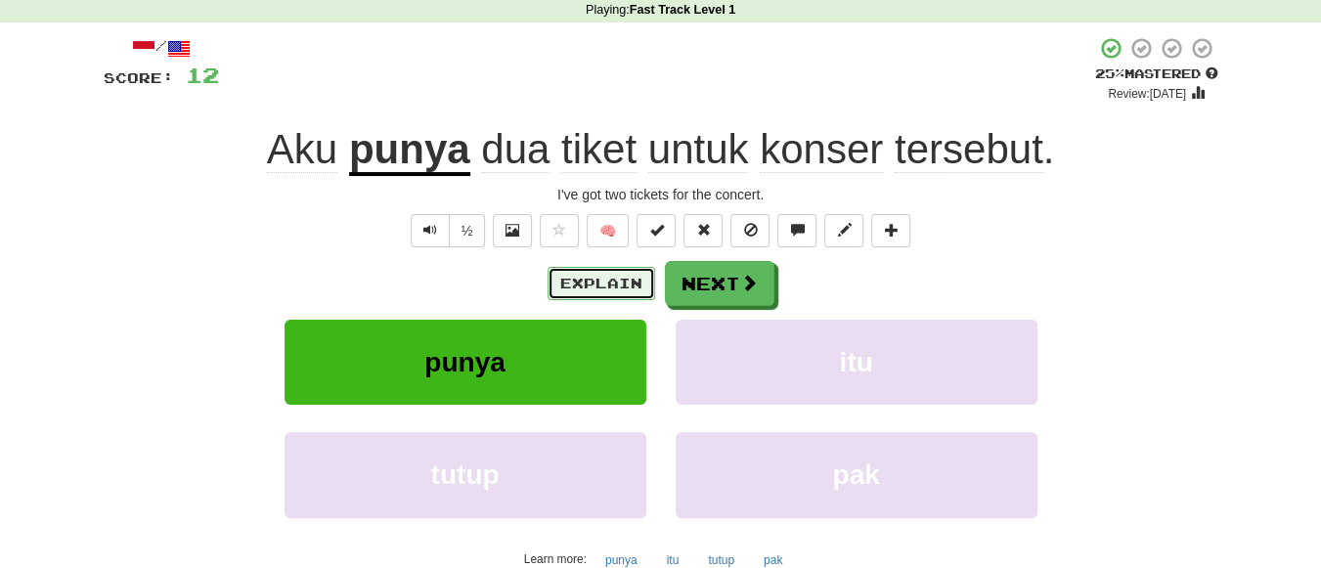
click at [597, 281] on button "Explain" at bounding box center [602, 283] width 108 height 33
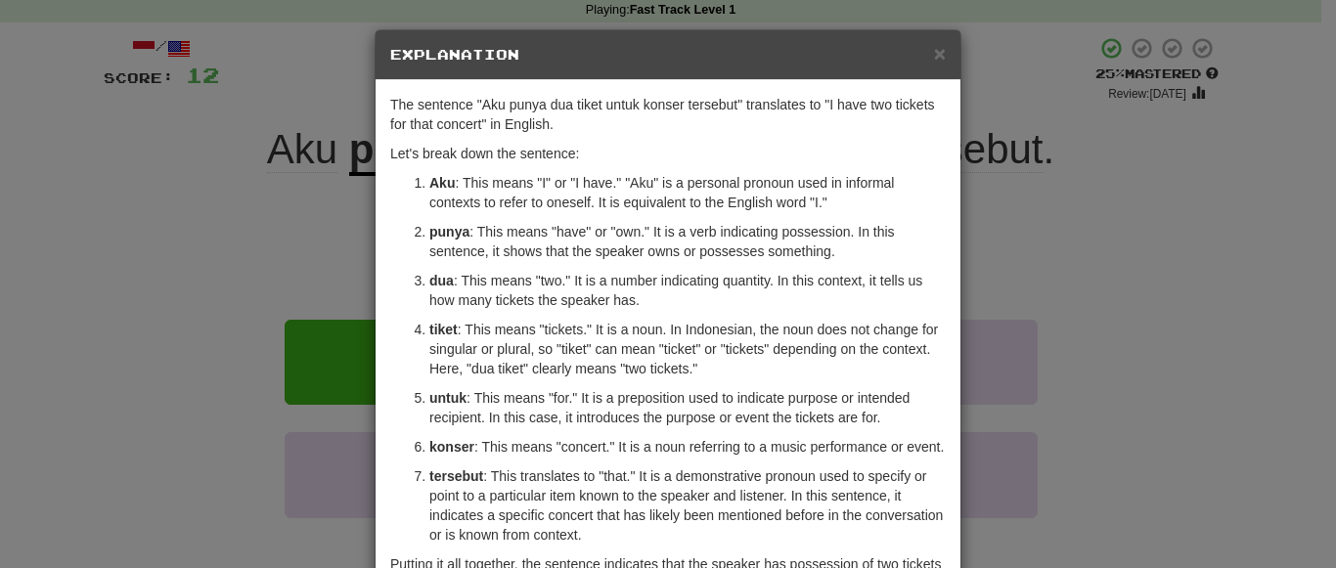
scroll to position [141, 0]
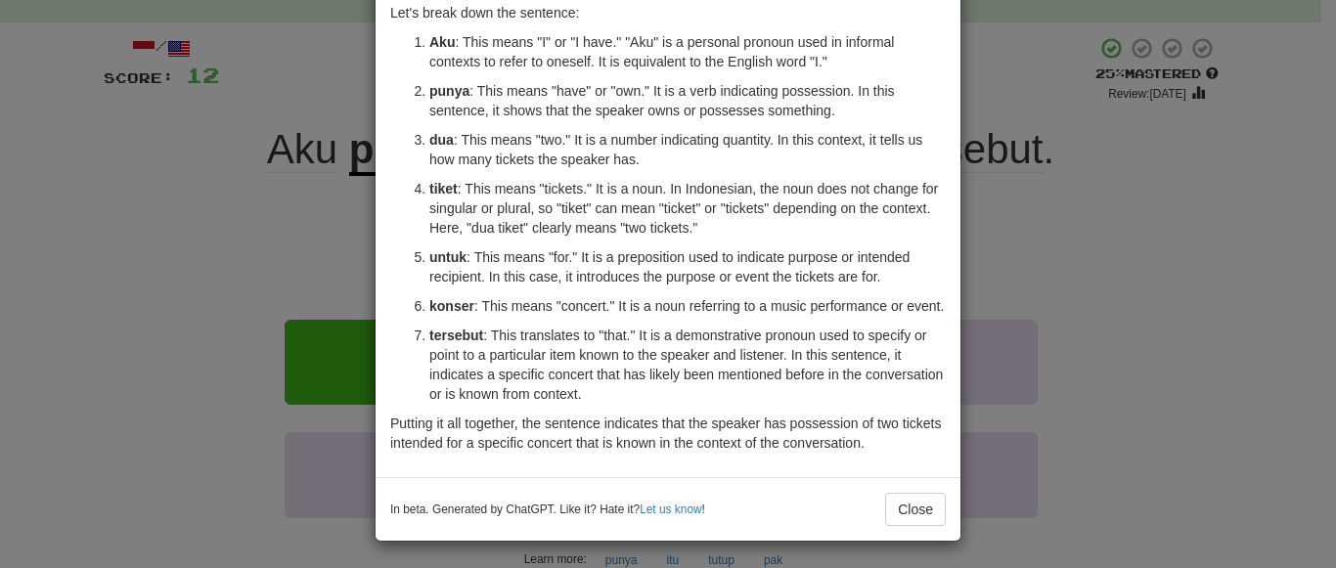
drag, startPoint x: 420, startPoint y: 305, endPoint x: 458, endPoint y: 294, distance: 39.6
click at [458, 294] on ol "Aku : This means "I" or "I have." "Aku" is a personal pronoun used in informal …" at bounding box center [667, 218] width 555 height 372
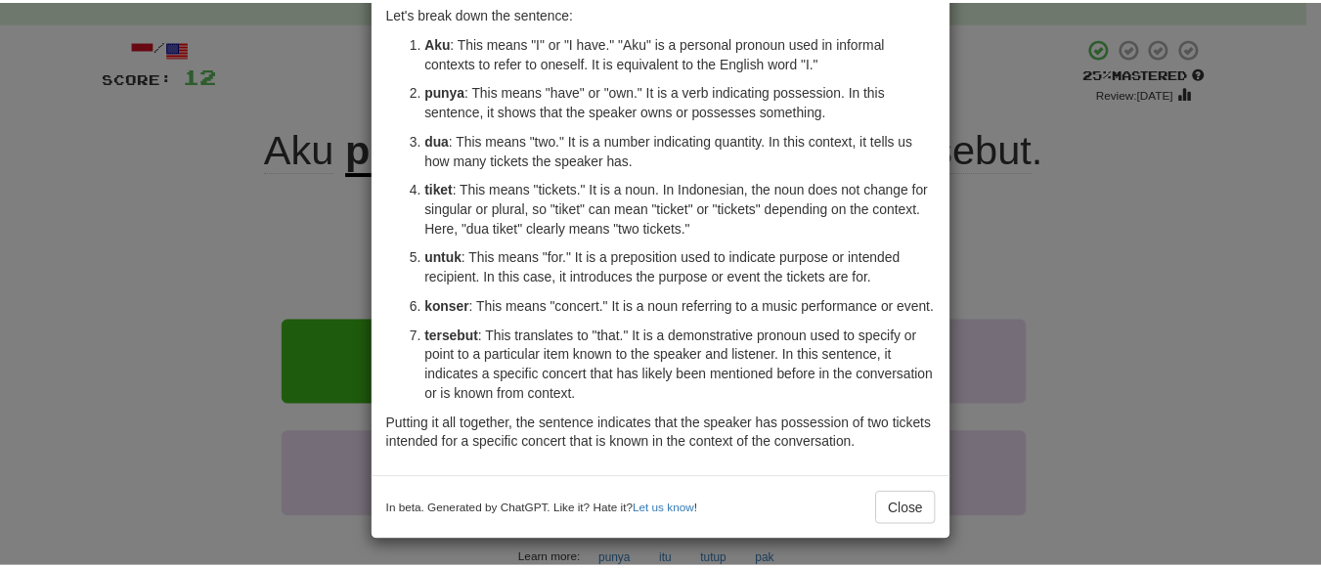
scroll to position [0, 0]
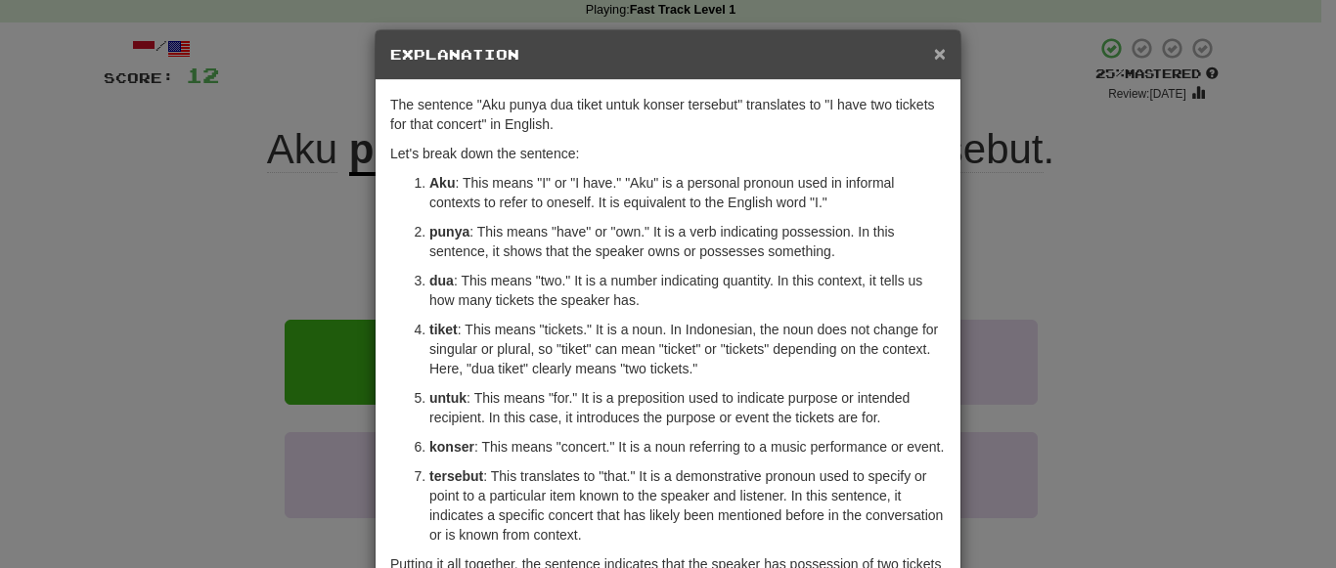
click at [934, 48] on span "×" at bounding box center [940, 53] width 12 height 22
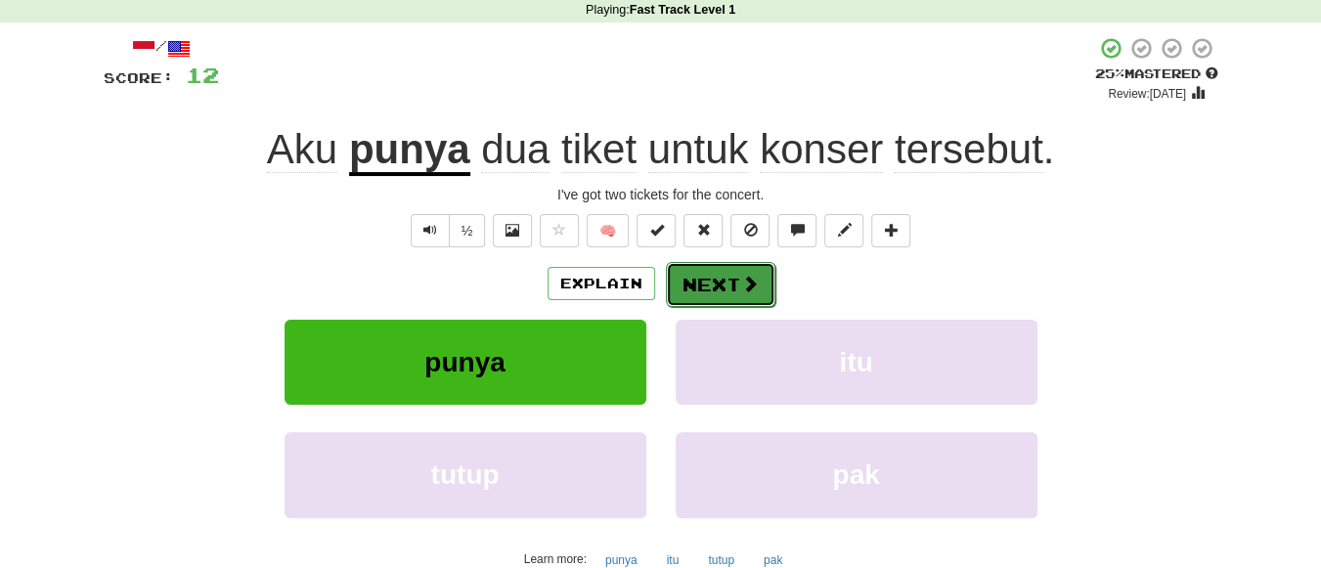
click at [728, 288] on button "Next" at bounding box center [721, 284] width 110 height 45
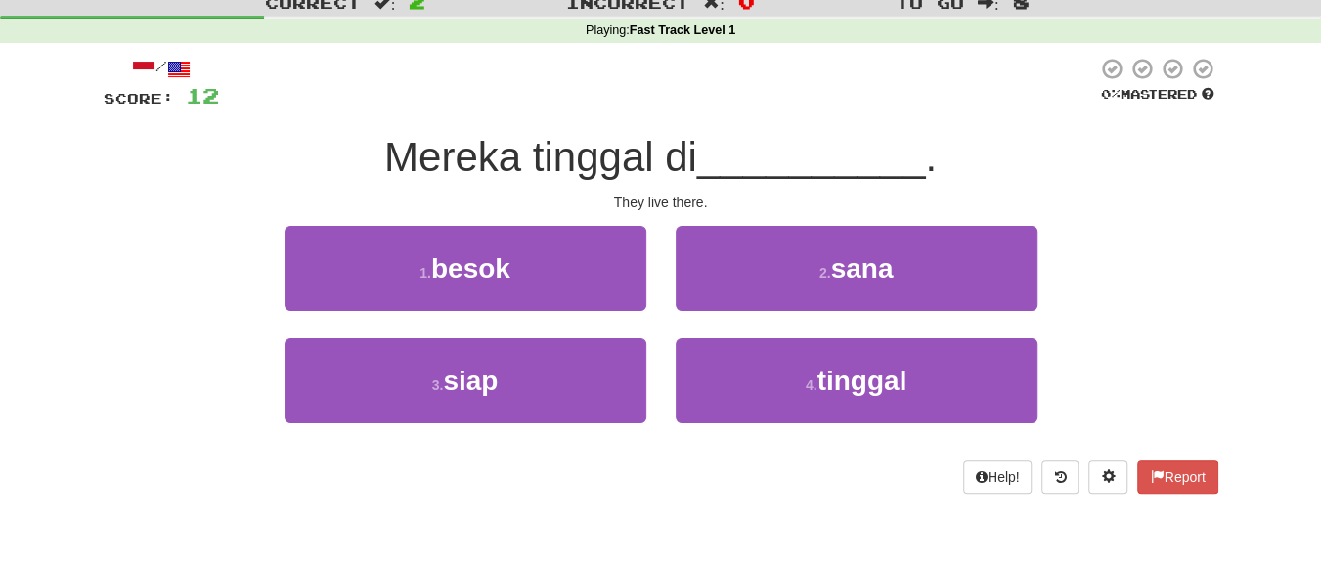
scroll to position [55, 0]
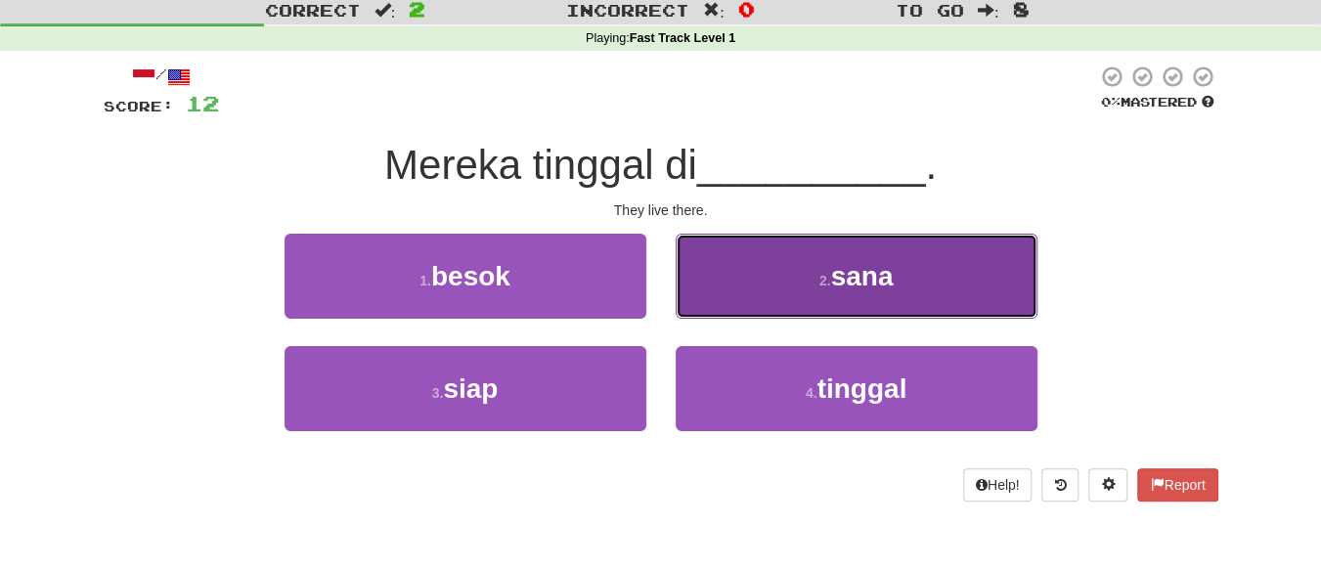
click at [853, 253] on button "2 . sana" at bounding box center [857, 276] width 362 height 85
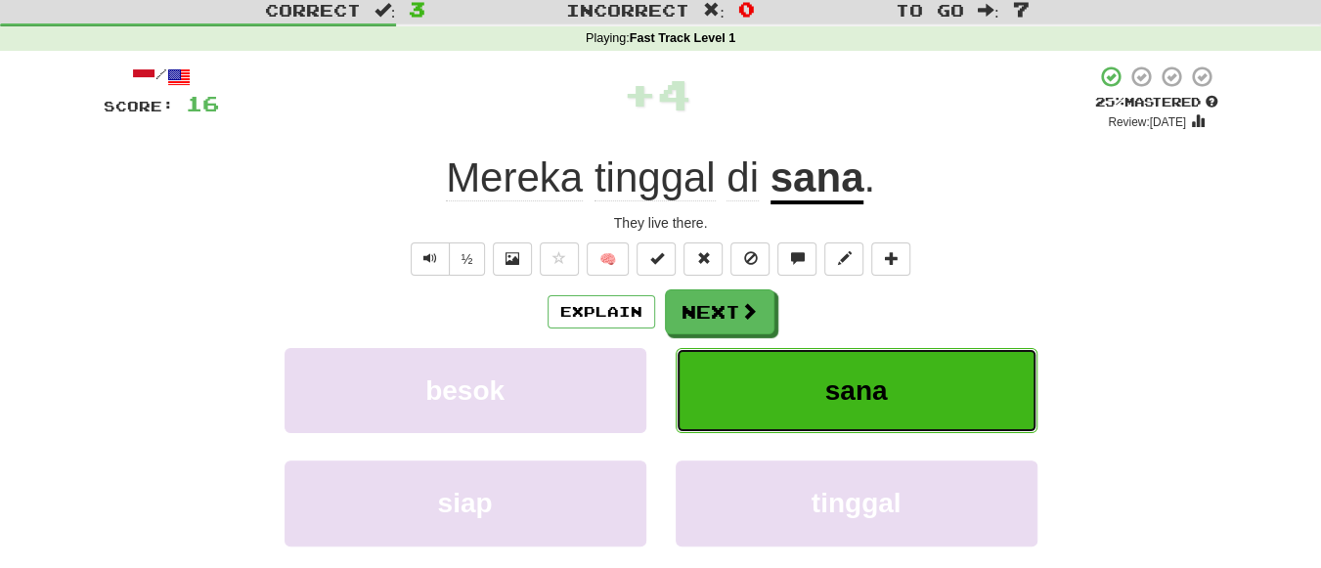
scroll to position [35, 0]
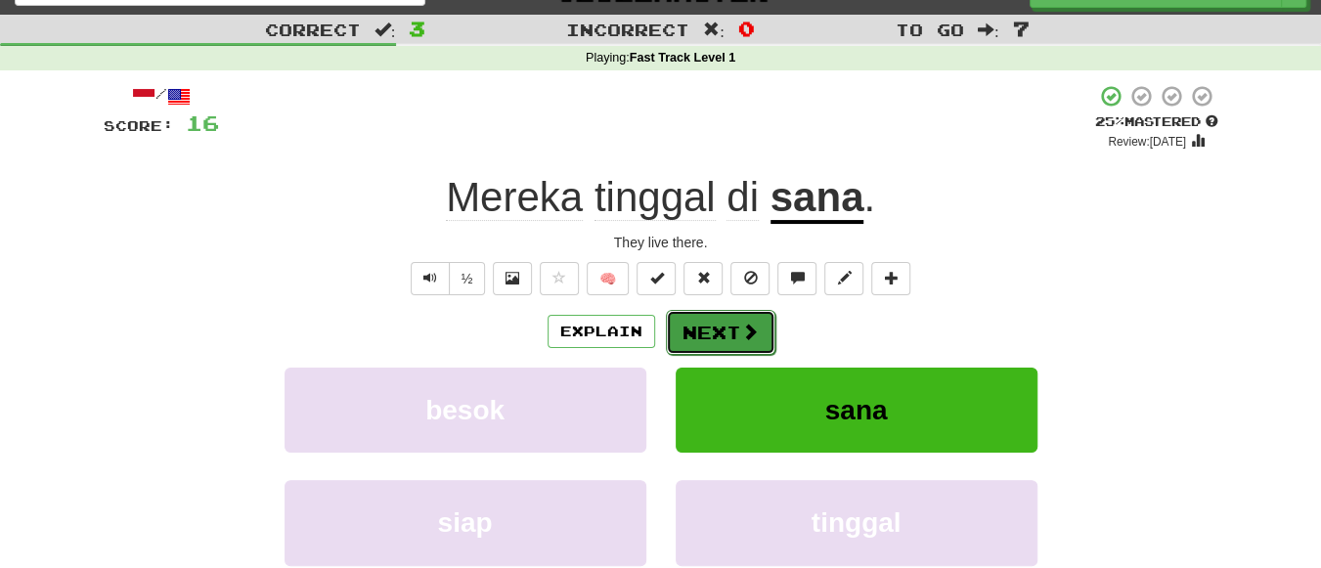
click at [715, 327] on button "Next" at bounding box center [721, 332] width 110 height 45
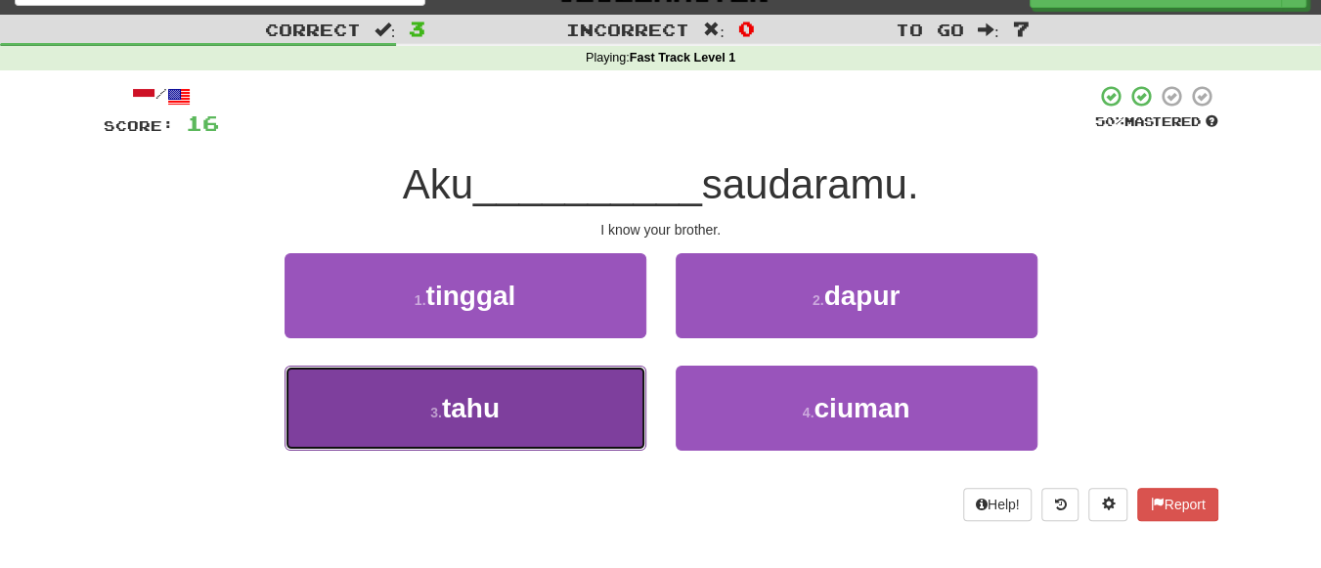
click at [434, 419] on small "3 ." at bounding box center [436, 413] width 12 height 16
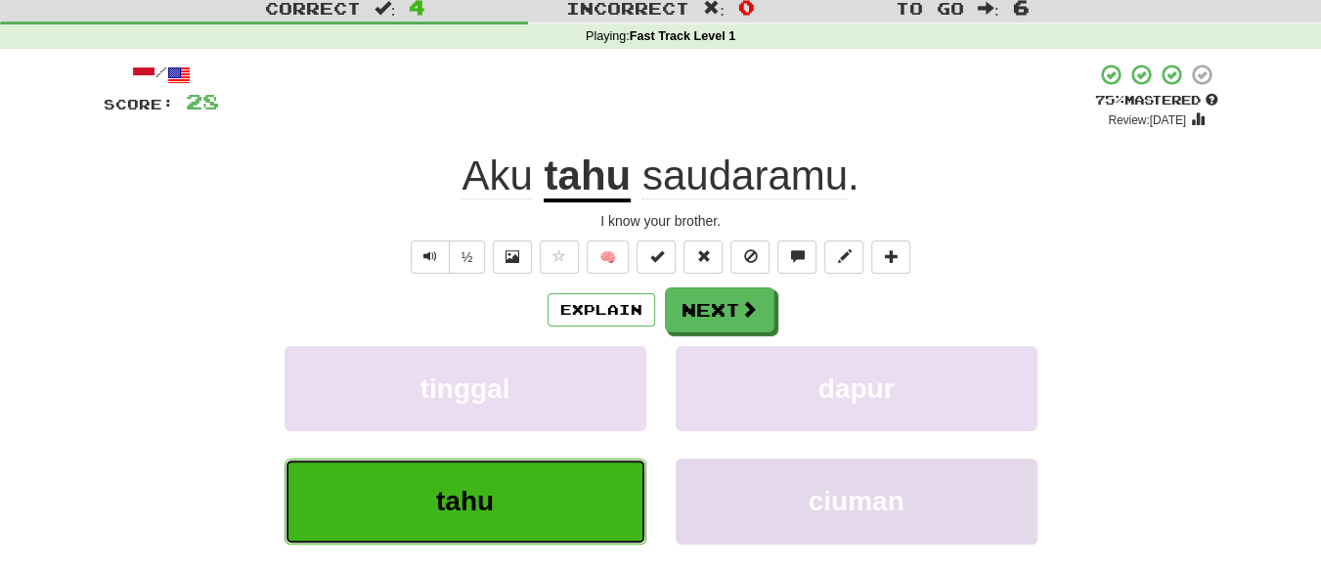
scroll to position [58, 0]
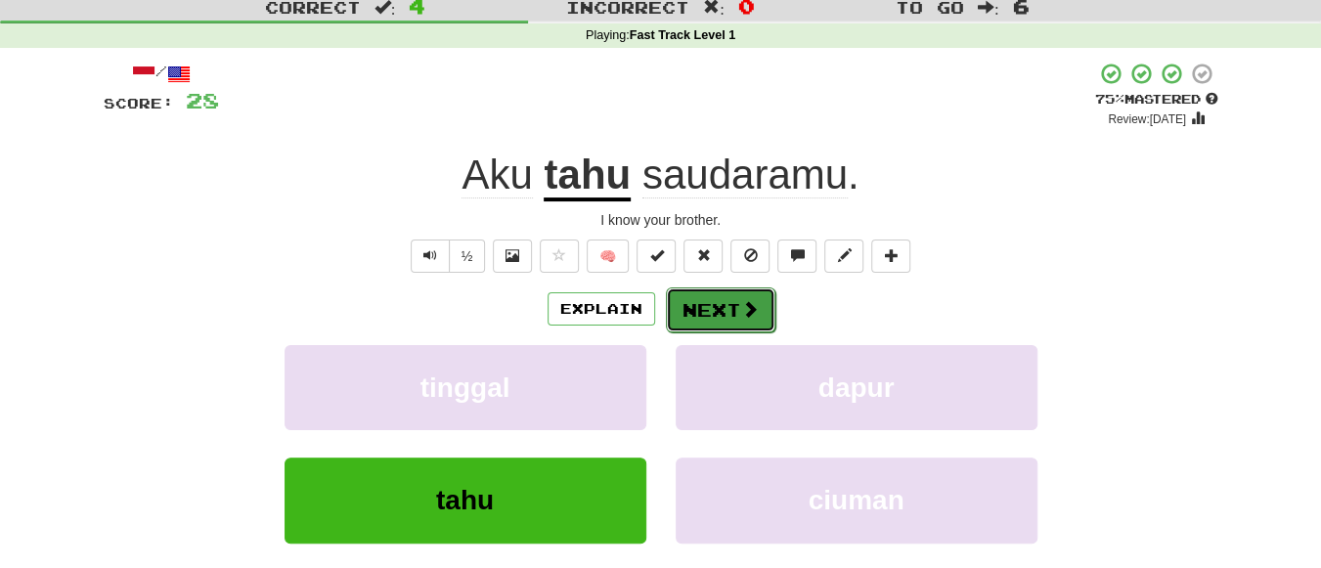
click at [714, 303] on button "Next" at bounding box center [721, 310] width 110 height 45
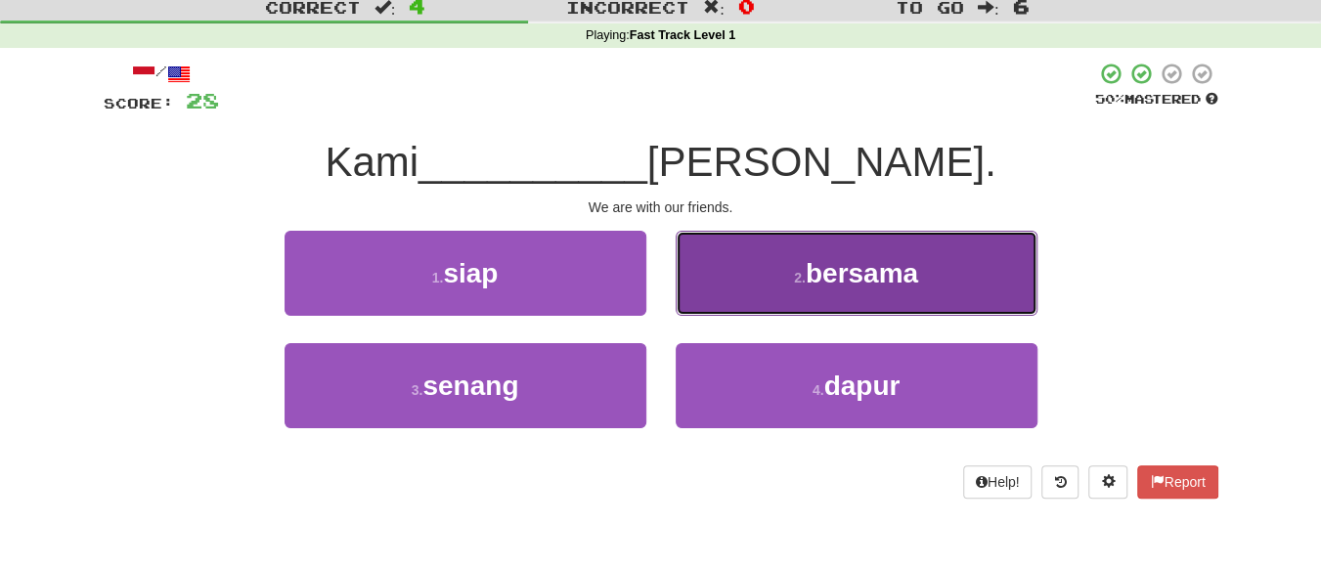
click at [848, 295] on button "2 . bersama" at bounding box center [857, 273] width 362 height 85
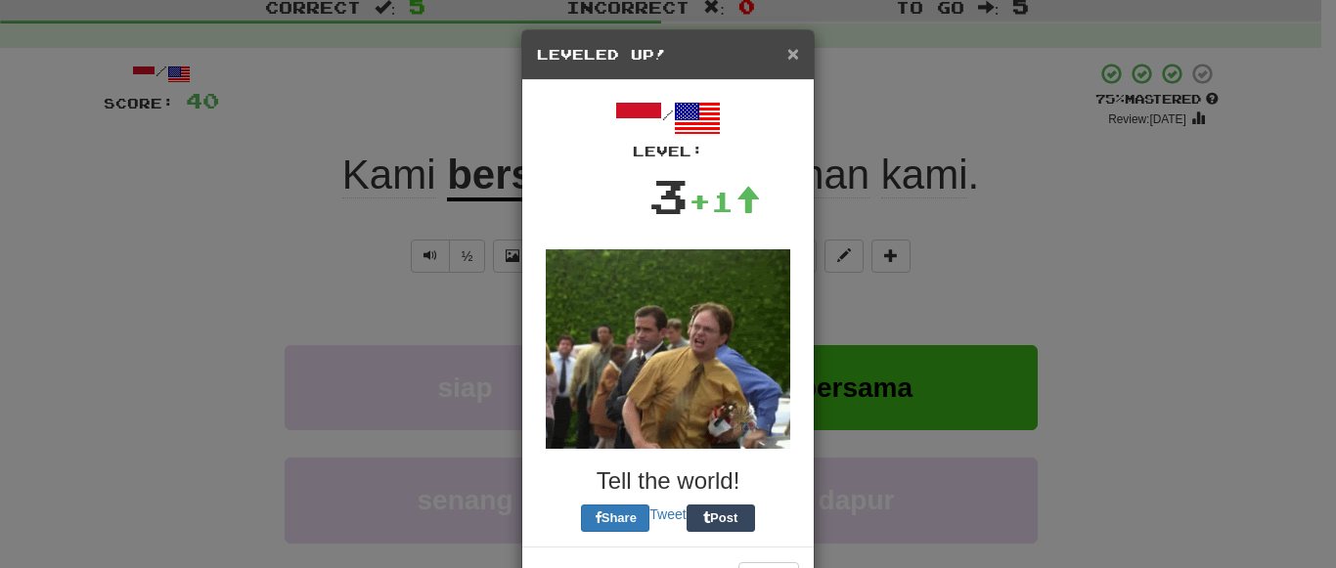
click at [788, 56] on span "×" at bounding box center [793, 53] width 12 height 22
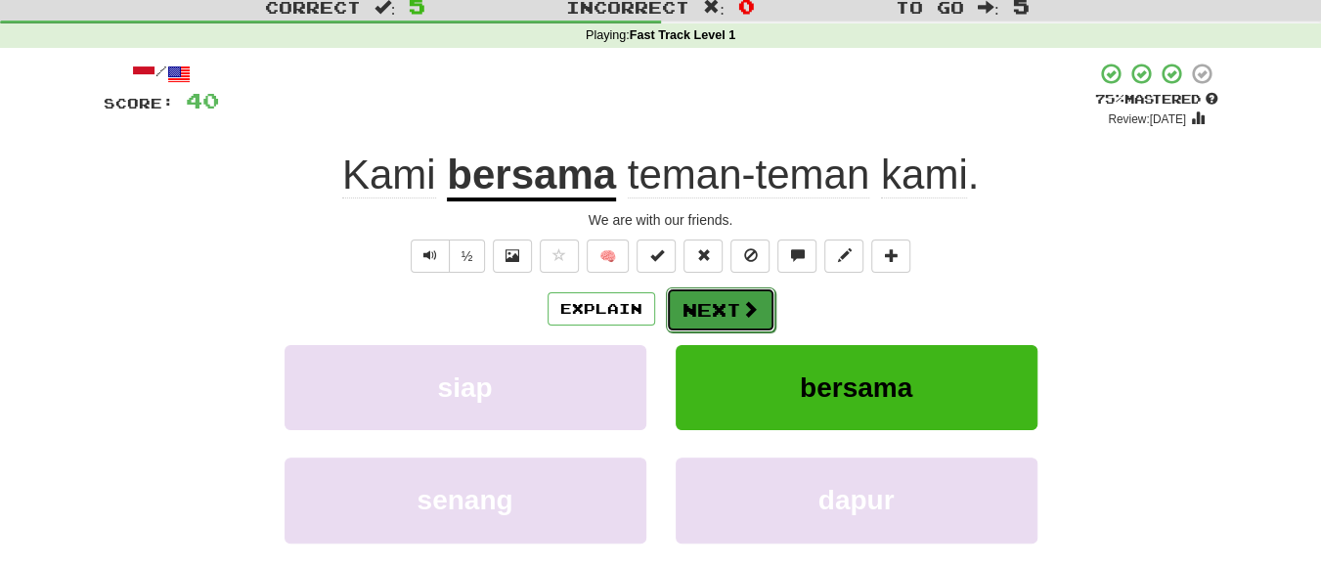
click at [703, 312] on button "Next" at bounding box center [721, 310] width 110 height 45
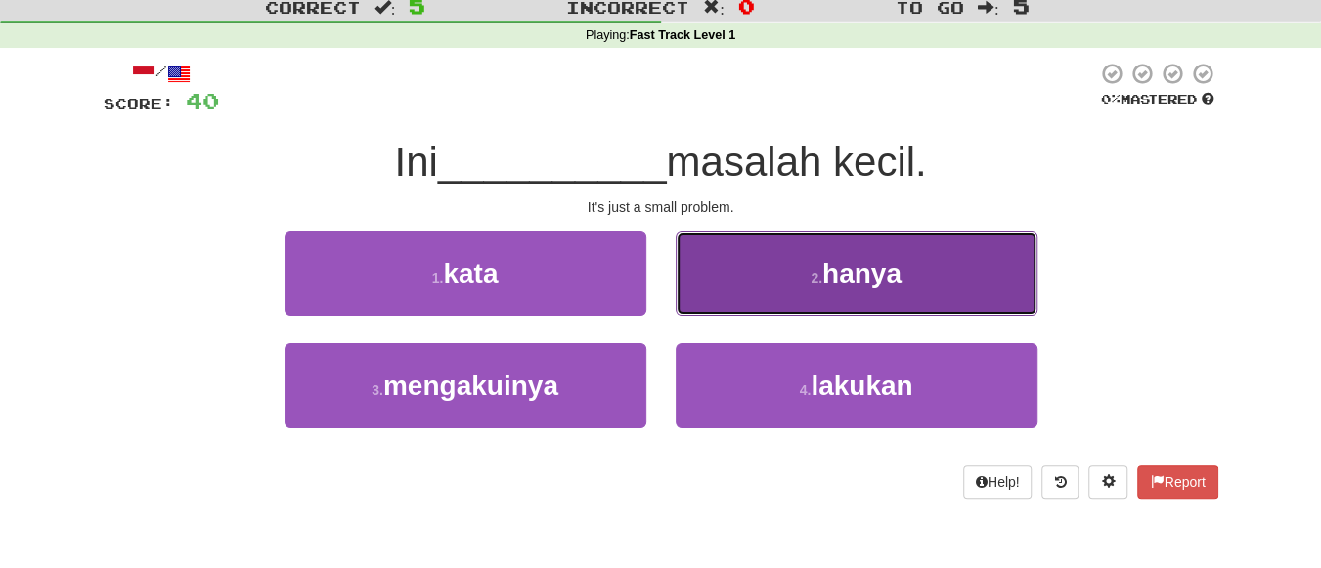
click at [844, 273] on span "hanya" at bounding box center [861, 273] width 79 height 30
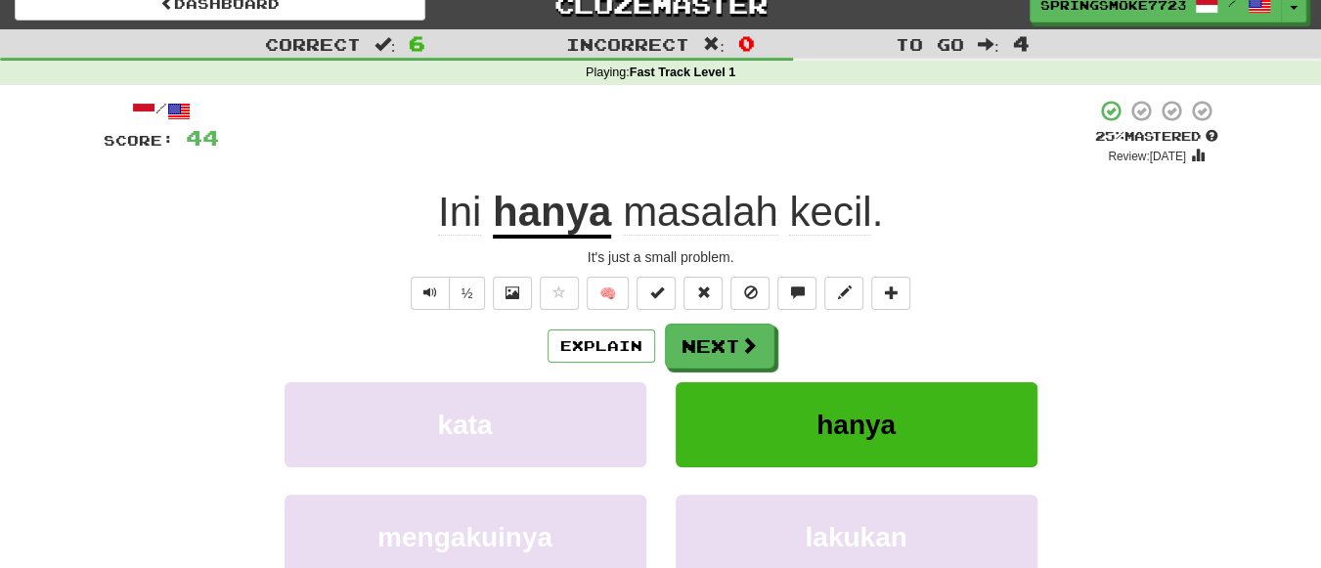
scroll to position [14, 0]
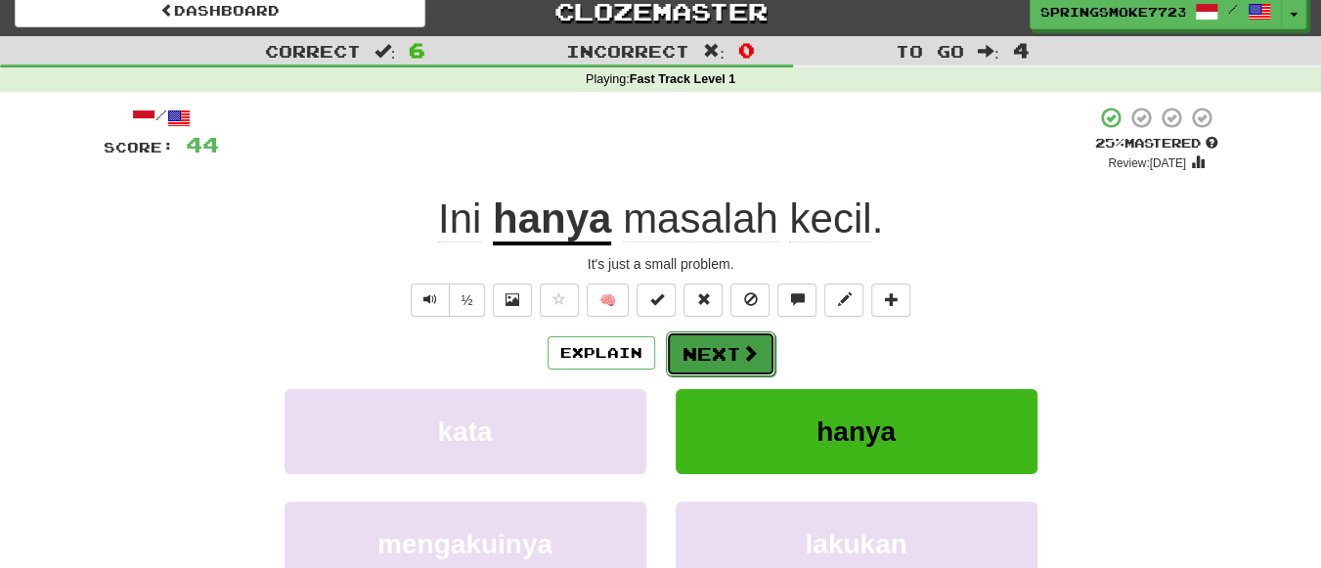
click at [686, 352] on button "Next" at bounding box center [721, 354] width 110 height 45
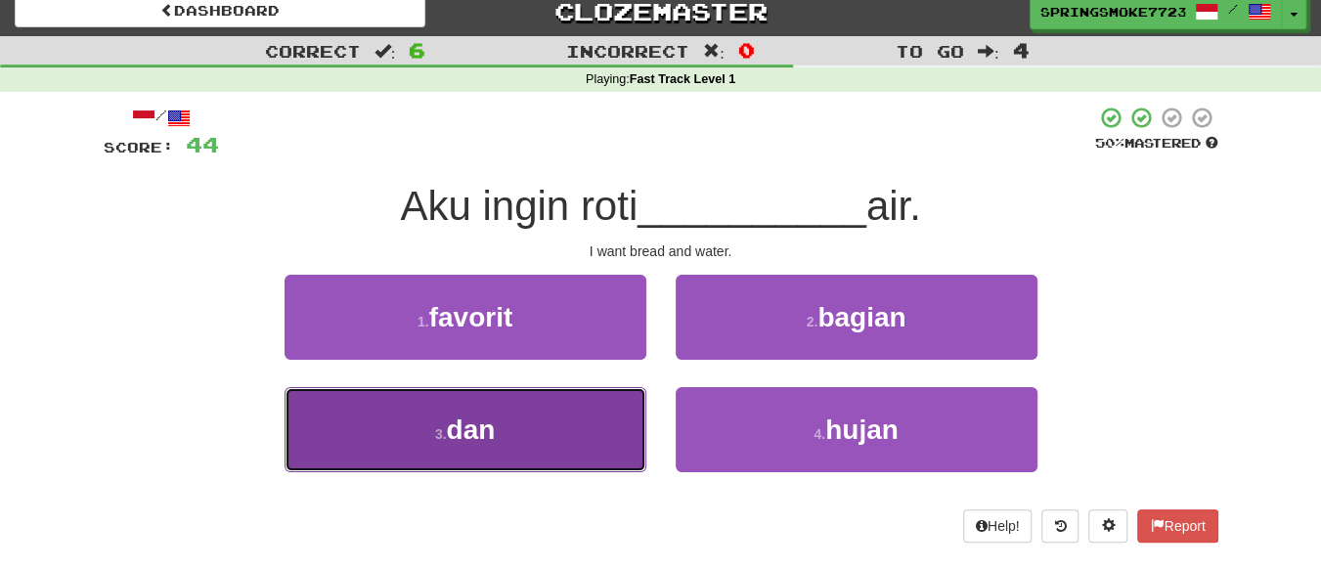
click at [460, 418] on span "dan" at bounding box center [470, 430] width 49 height 30
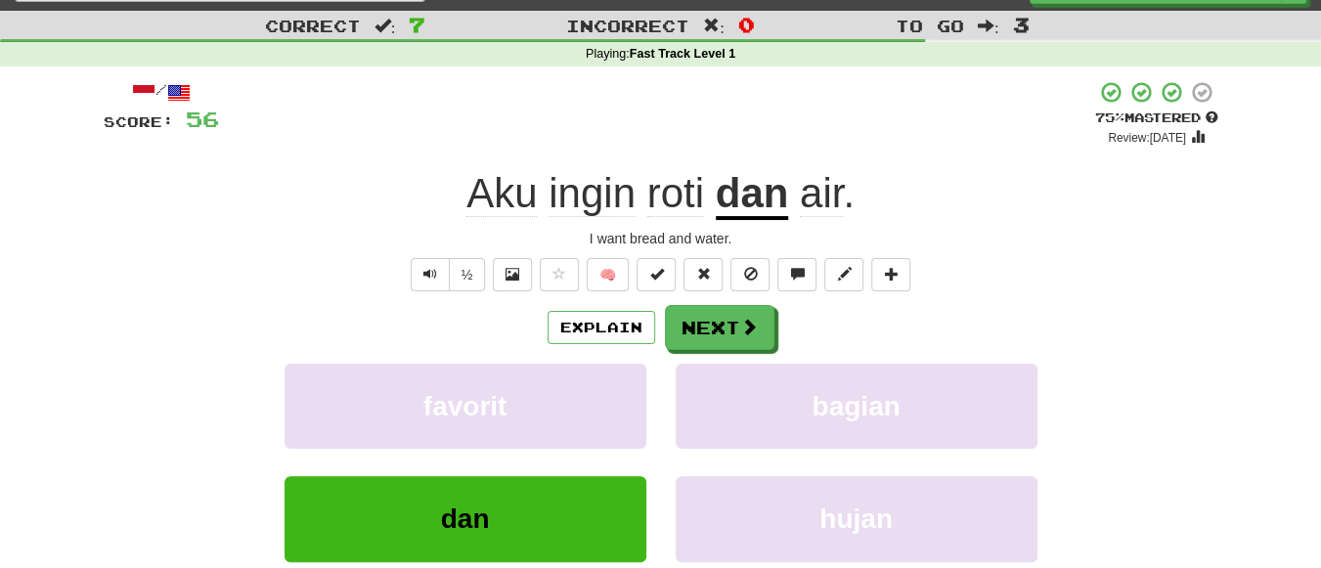
scroll to position [79, 0]
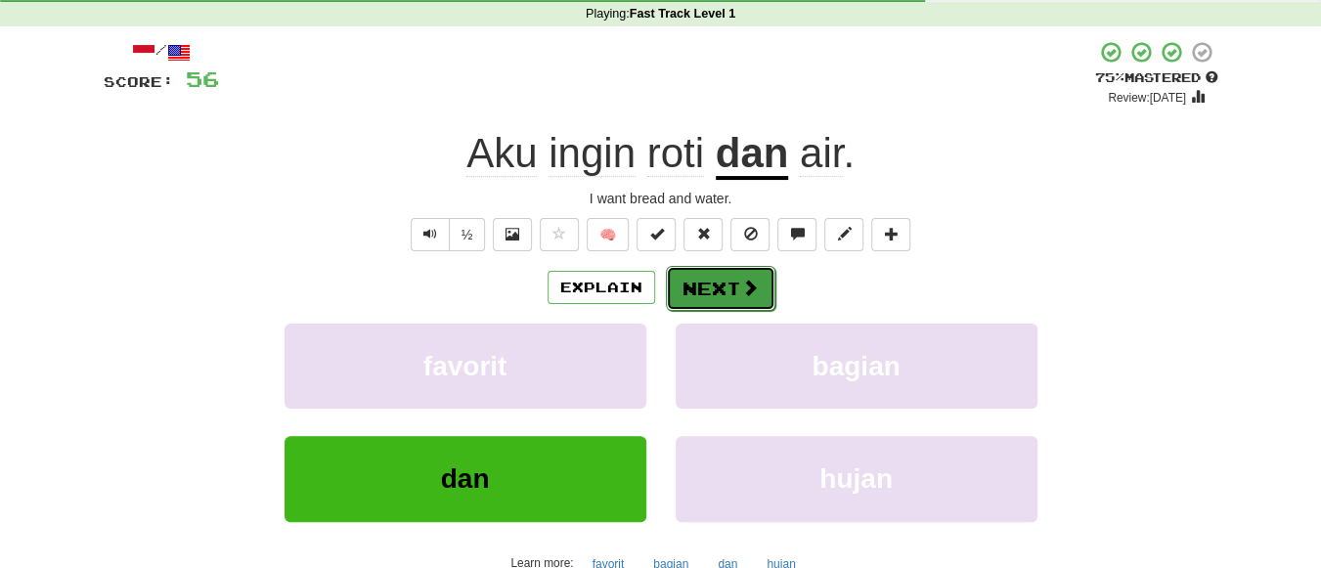
click at [705, 270] on button "Next" at bounding box center [721, 288] width 110 height 45
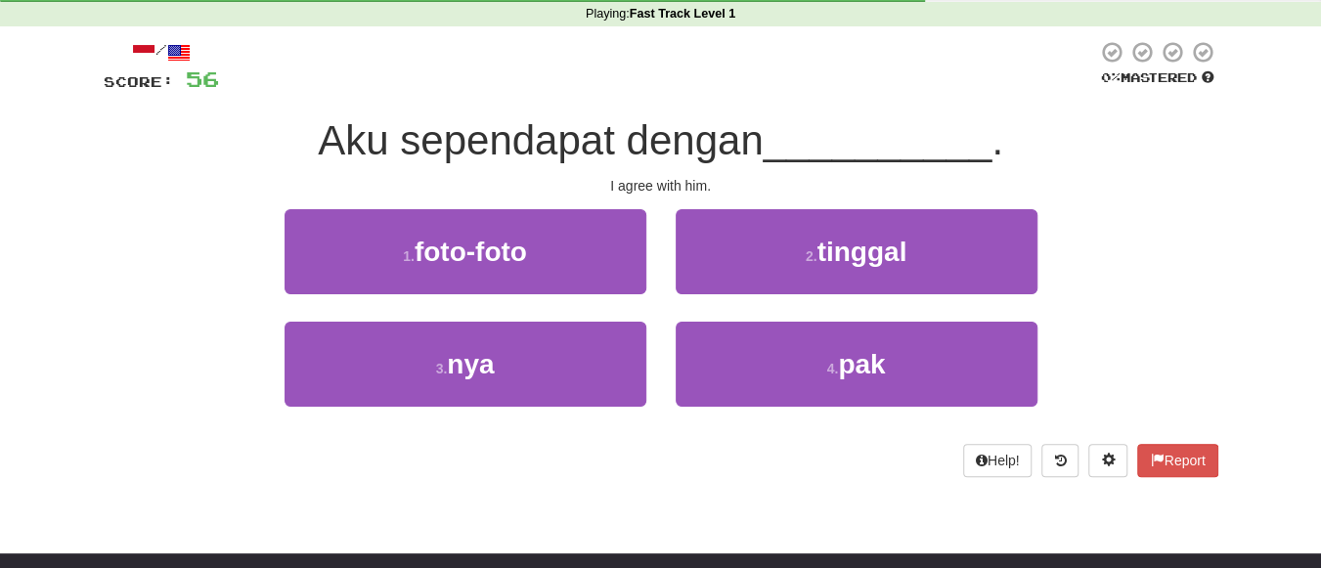
scroll to position [0, 0]
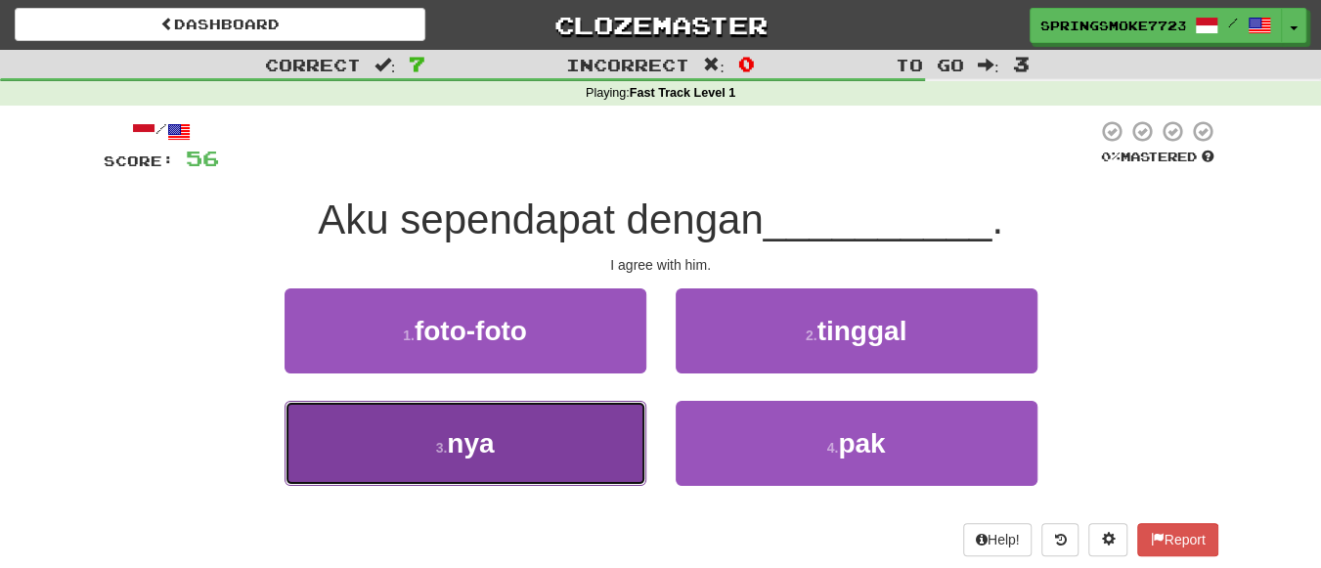
click at [474, 451] on span "nya" at bounding box center [470, 443] width 47 height 30
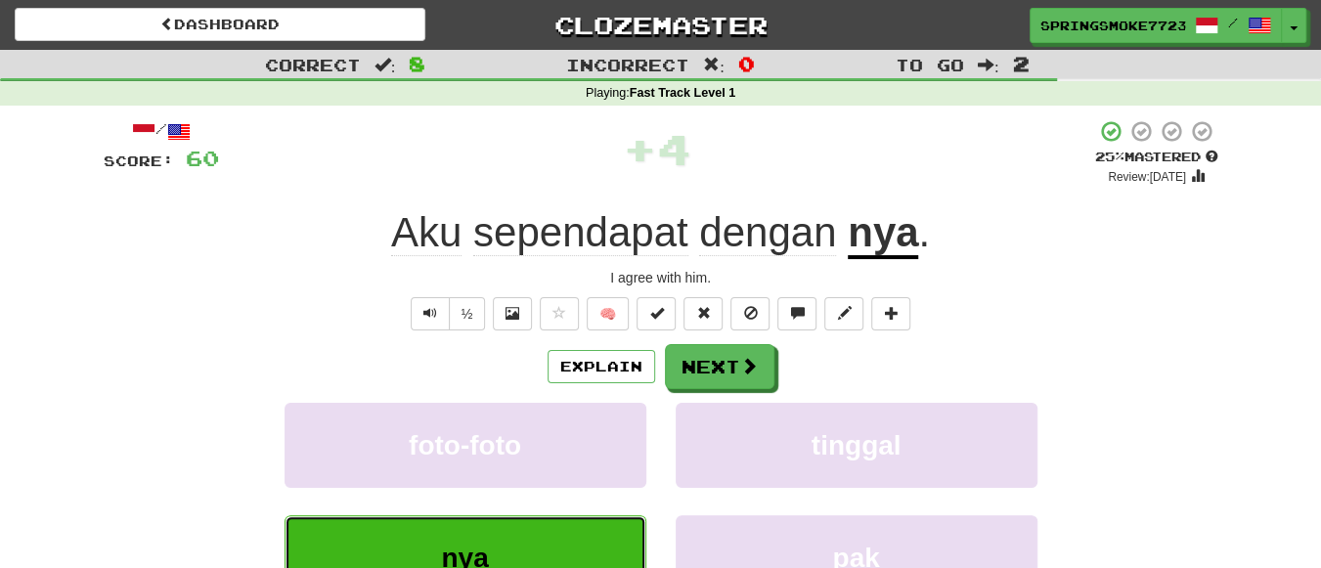
scroll to position [64, 0]
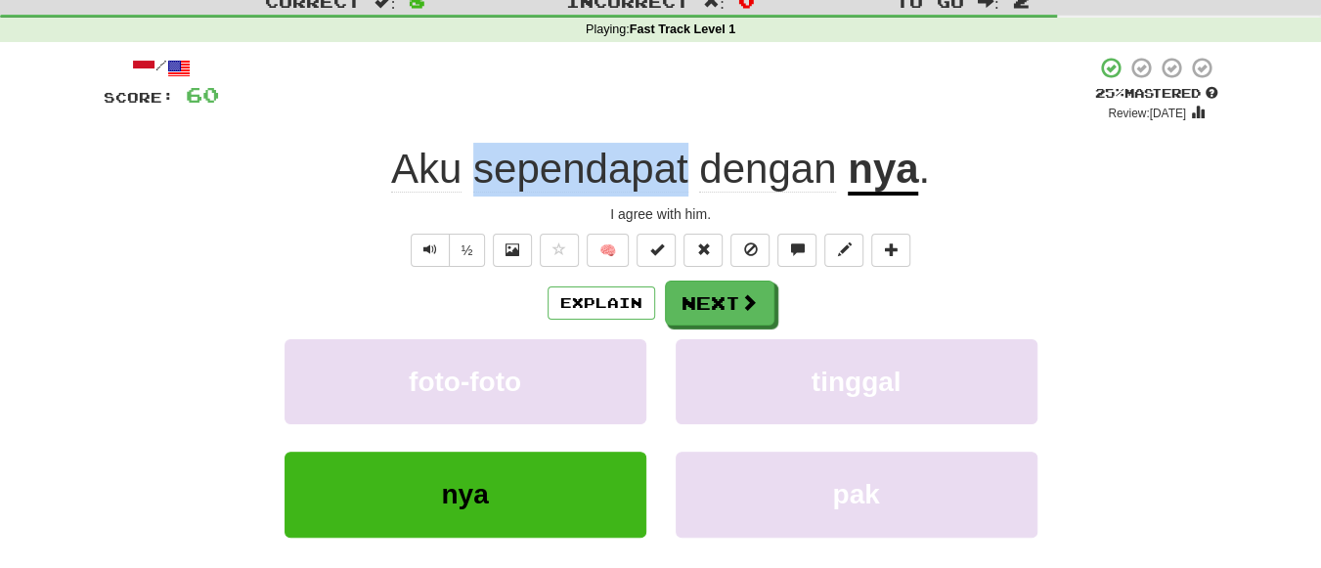
drag, startPoint x: 471, startPoint y: 163, endPoint x: 689, endPoint y: 150, distance: 218.5
click at [689, 150] on span "Aku sependapat dengan" at bounding box center [619, 169] width 457 height 46
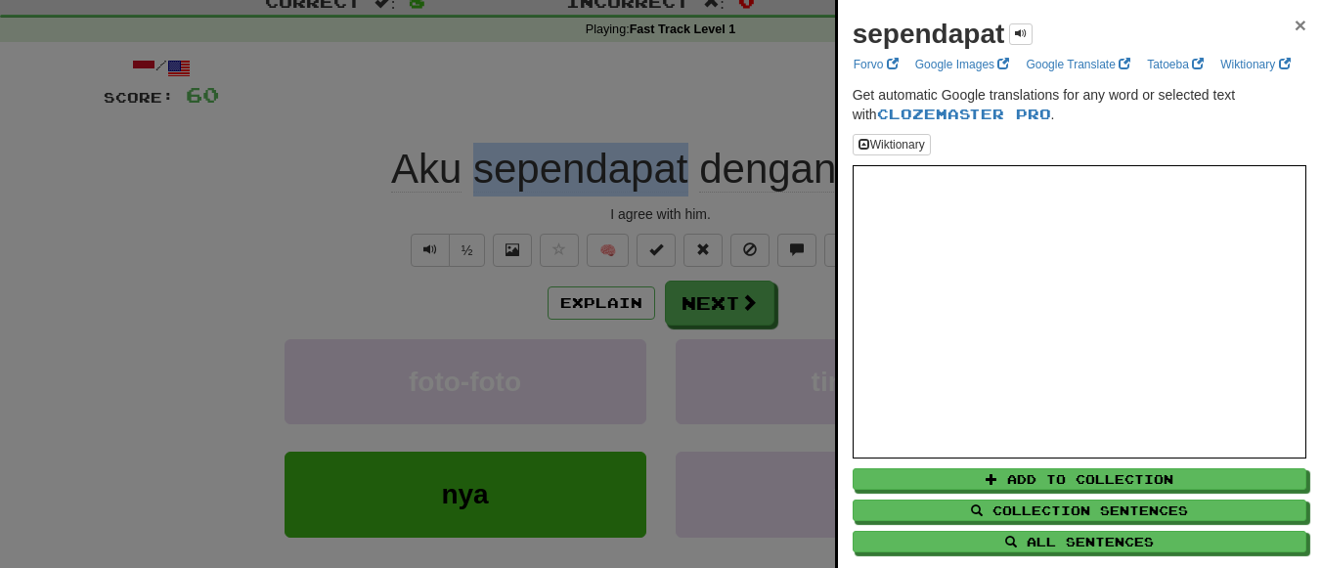
click at [1295, 32] on span "×" at bounding box center [1301, 25] width 12 height 22
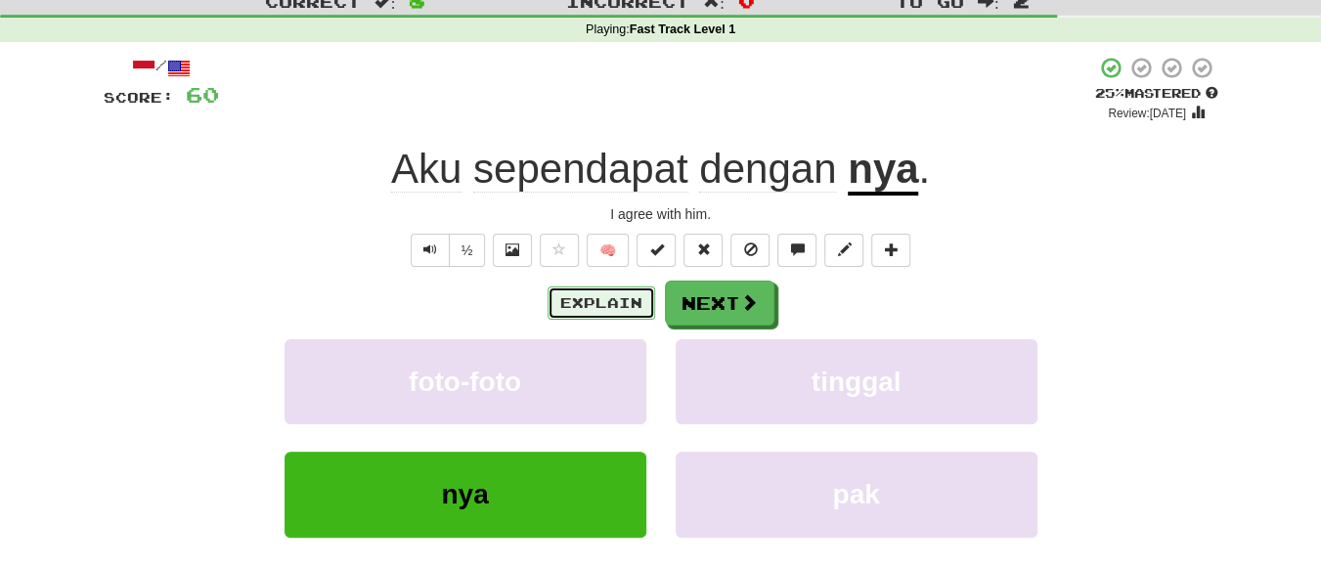
click at [597, 298] on button "Explain" at bounding box center [602, 303] width 108 height 33
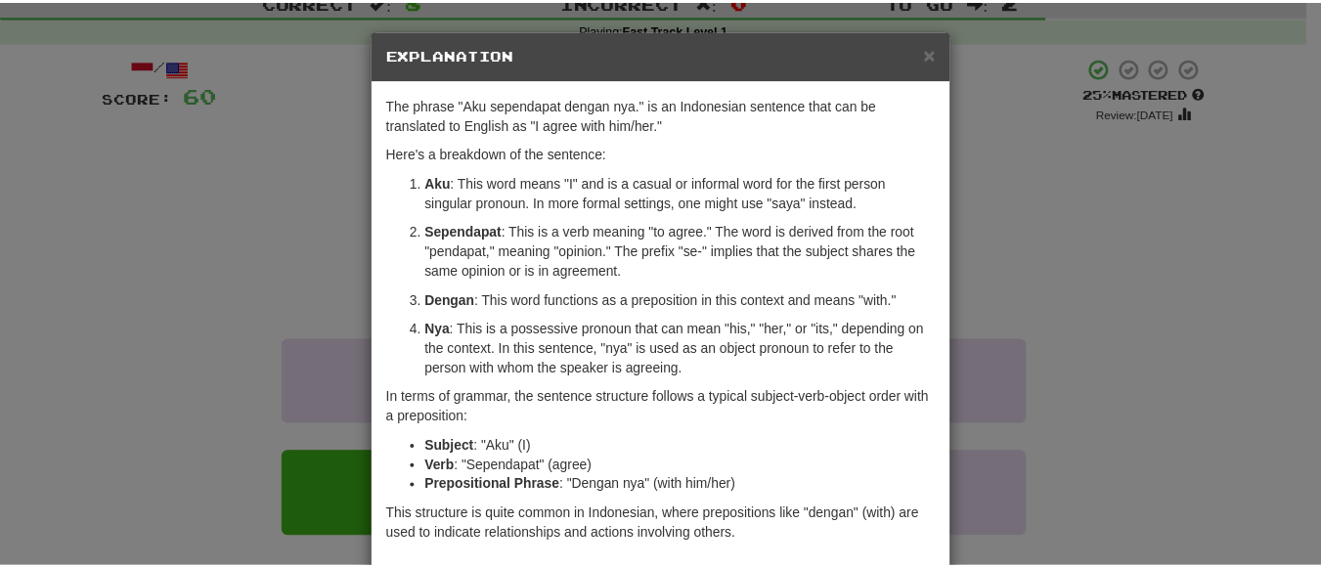
scroll to position [47, 0]
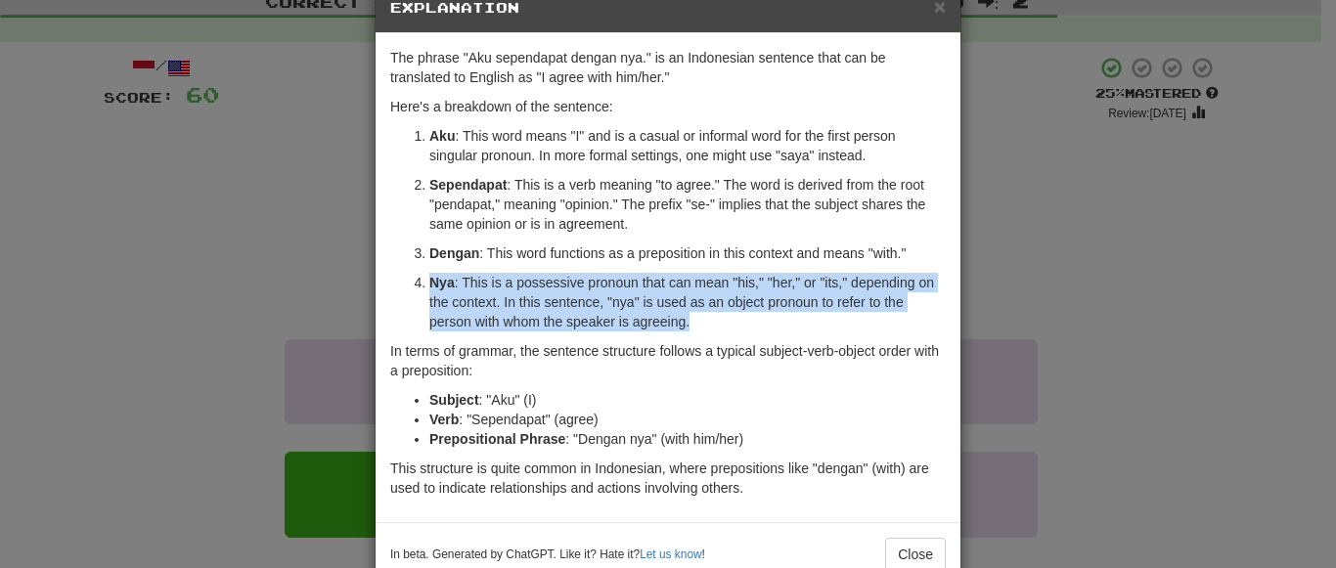
drag, startPoint x: 420, startPoint y: 280, endPoint x: 745, endPoint y: 313, distance: 327.3
click at [745, 313] on li "Nya : This is a possessive pronoun that can mean "his," "her," or "its," depend…" at bounding box center [687, 302] width 516 height 59
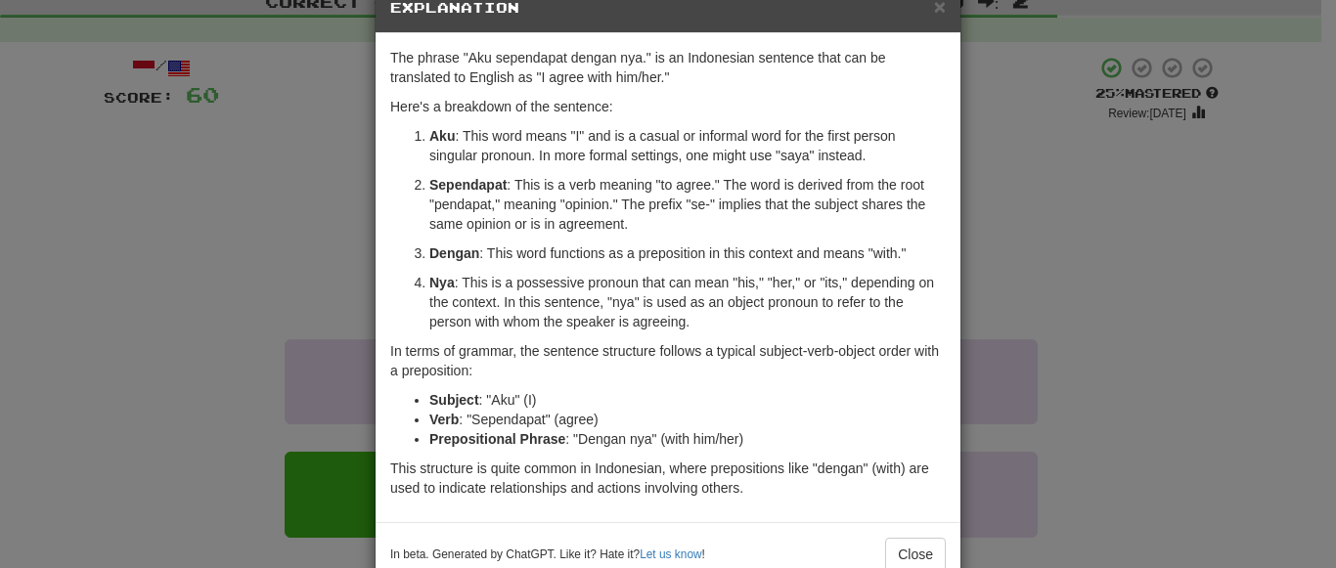
click at [1069, 196] on div "× Explanation The phrase "Aku sependapat dengan nya." is an Indonesian sentence…" at bounding box center [668, 284] width 1336 height 568
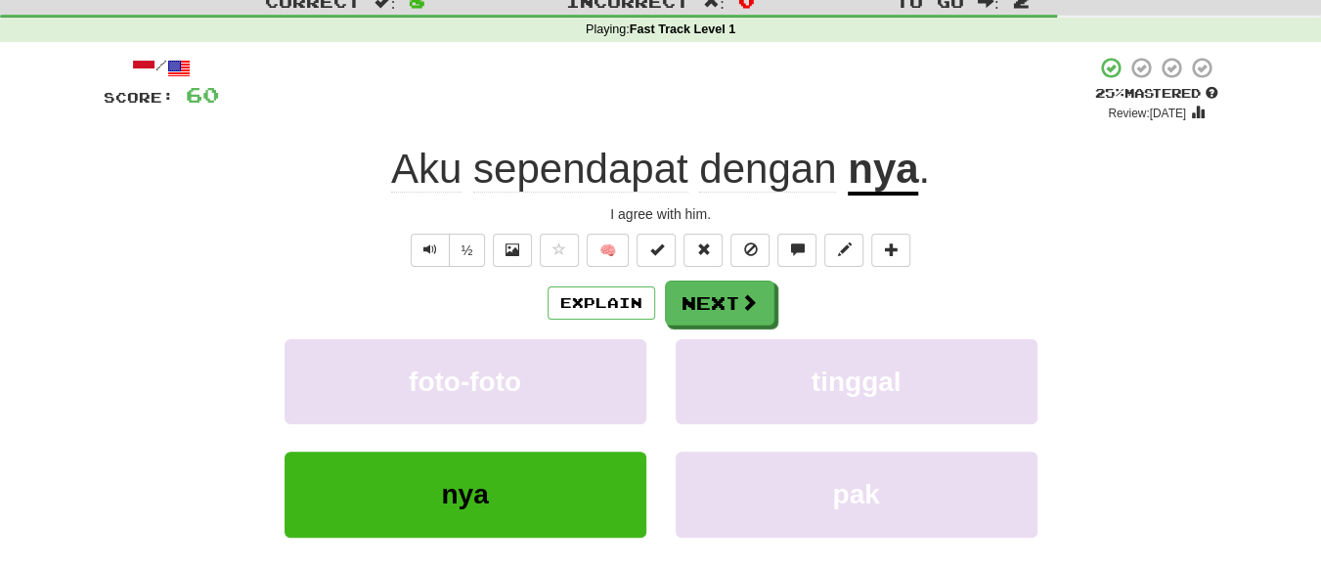
scroll to position [28, 0]
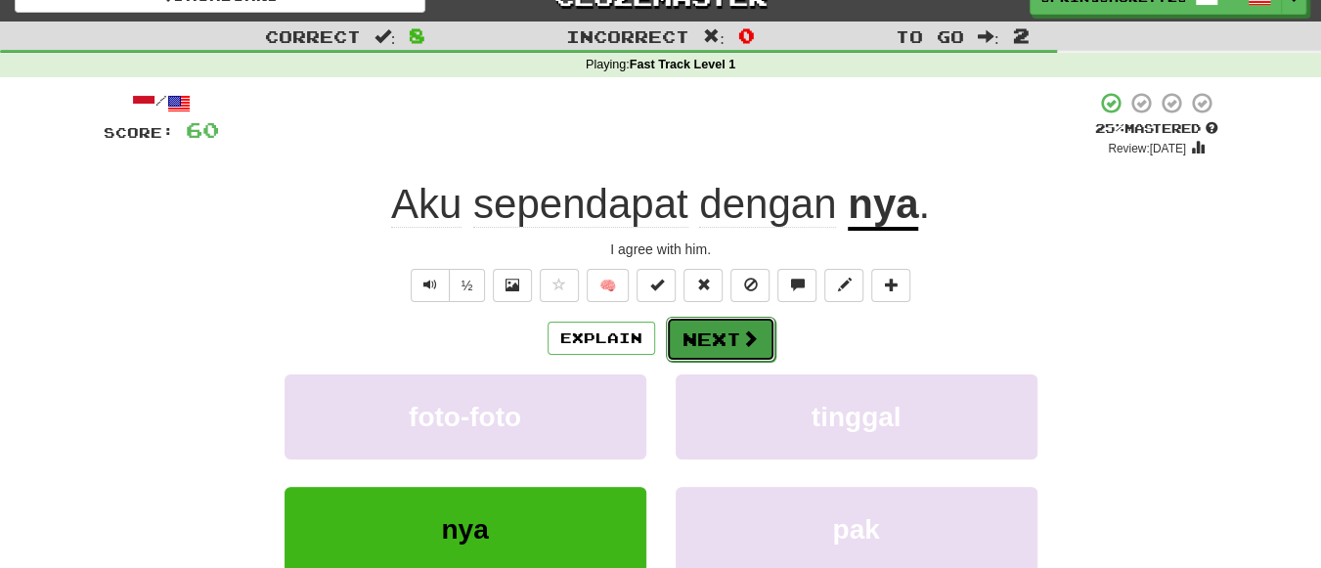
click at [710, 340] on button "Next" at bounding box center [721, 339] width 110 height 45
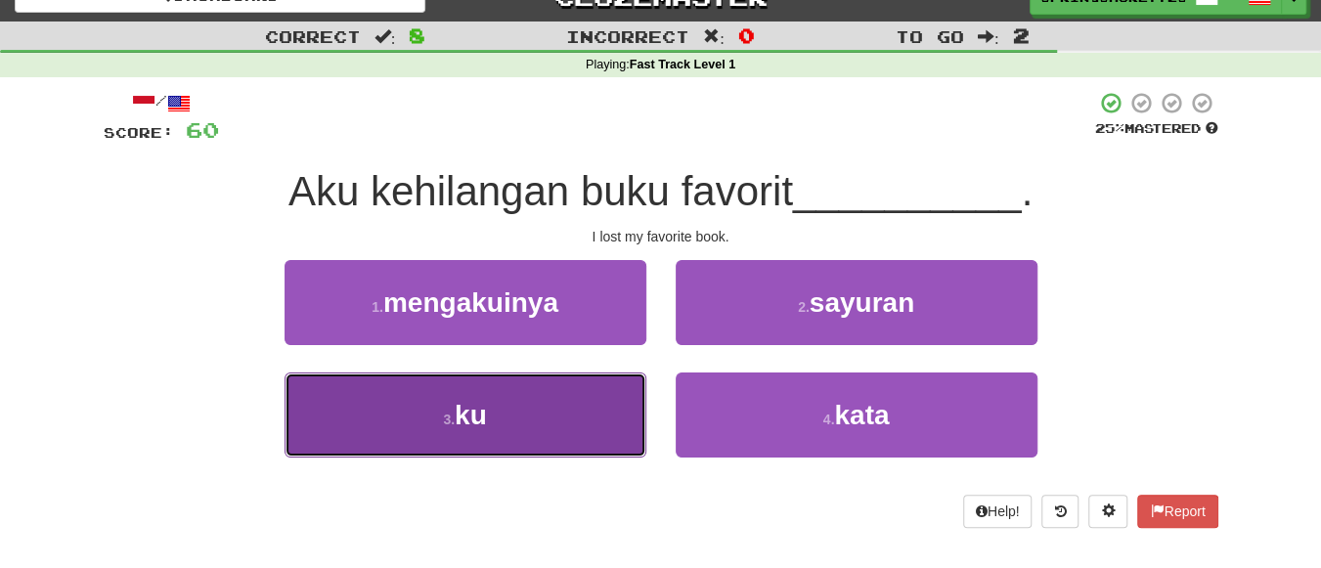
click at [506, 419] on button "3 . ku" at bounding box center [466, 415] width 362 height 85
